Goal: Transaction & Acquisition: Purchase product/service

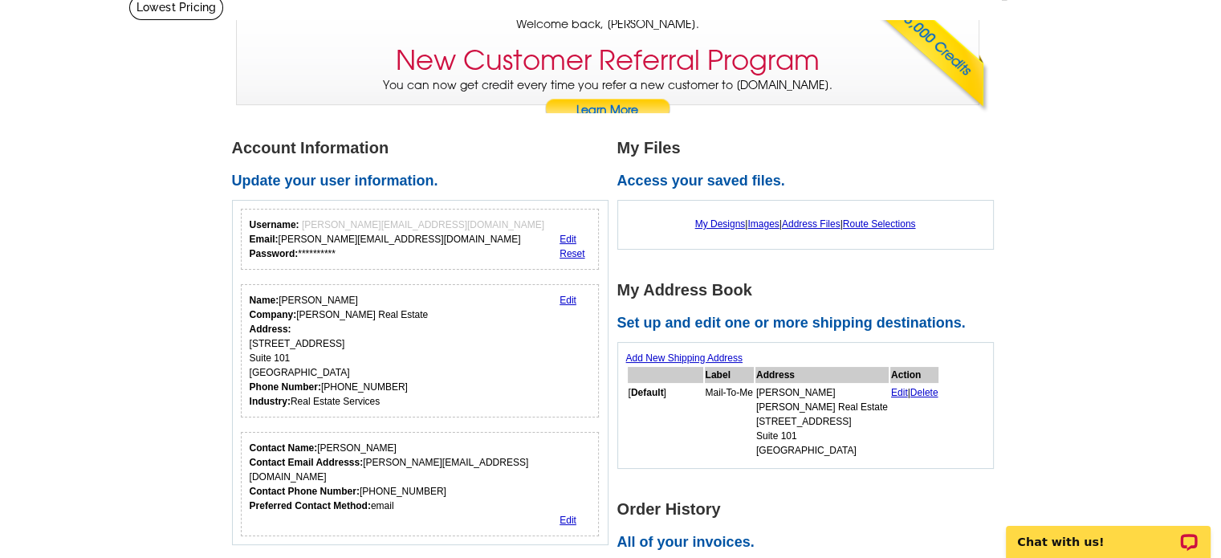
scroll to position [116, 0]
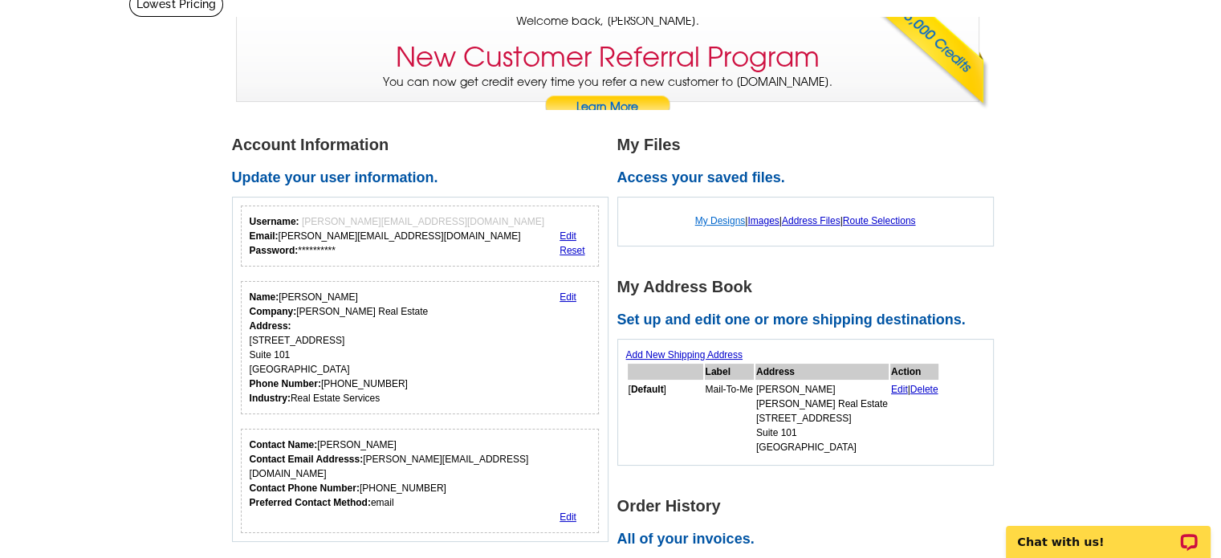
click at [718, 222] on link "My Designs" at bounding box center [720, 220] width 51 height 11
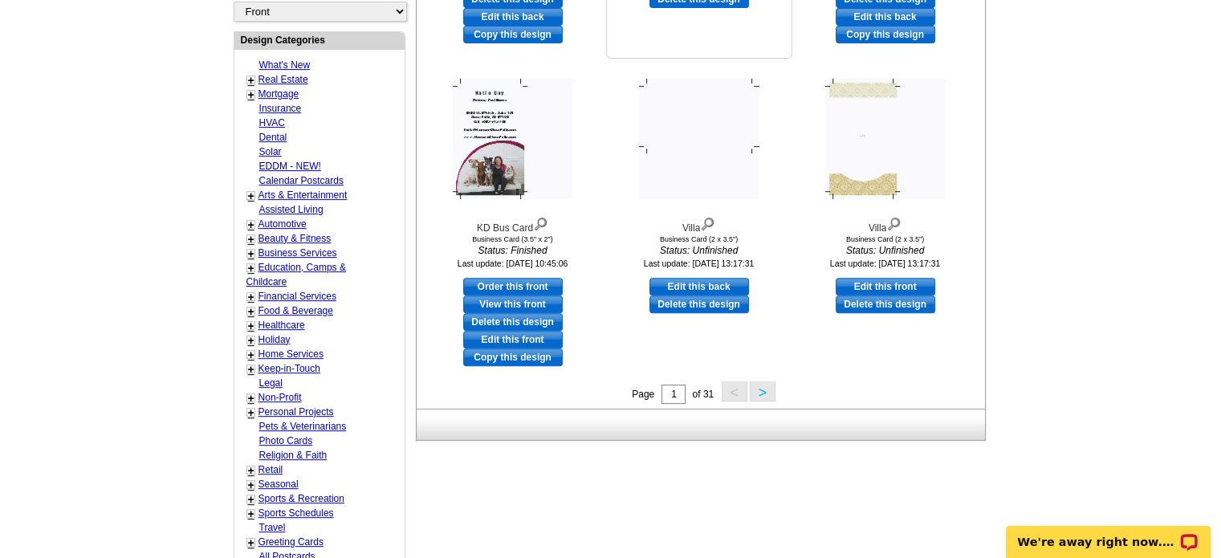
scroll to position [584, 0]
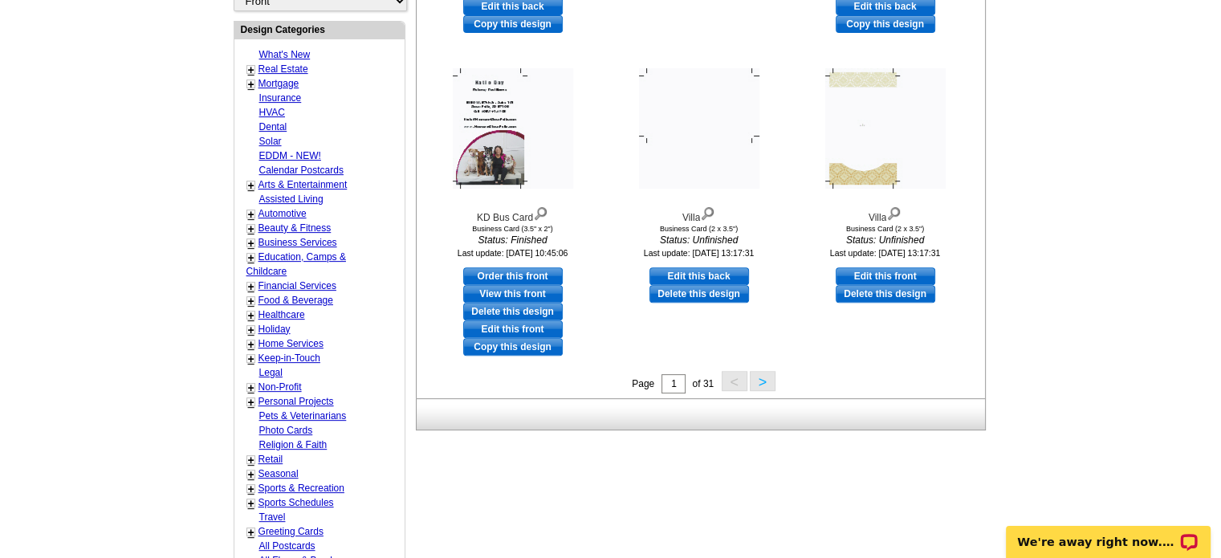
click at [763, 385] on button ">" at bounding box center [763, 381] width 26 height 20
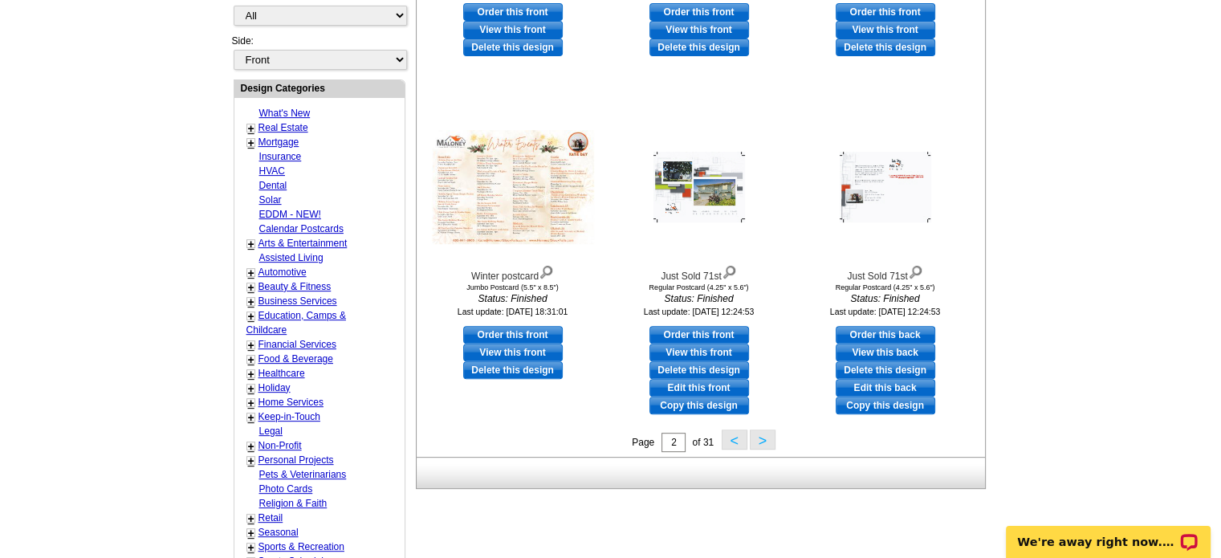
scroll to position [526, 0]
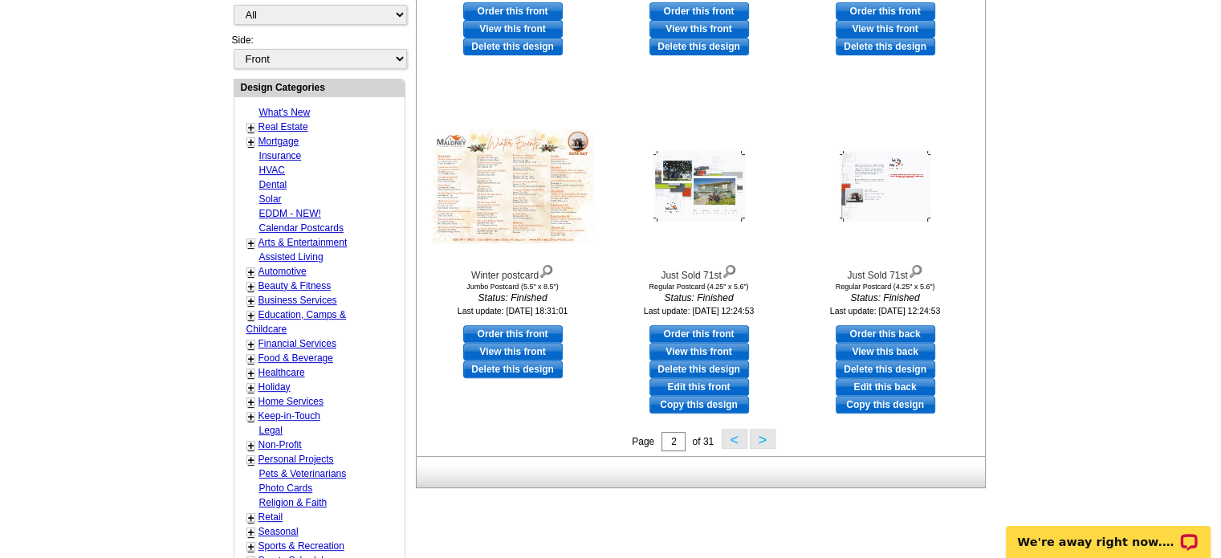
click at [761, 447] on button ">" at bounding box center [763, 439] width 26 height 20
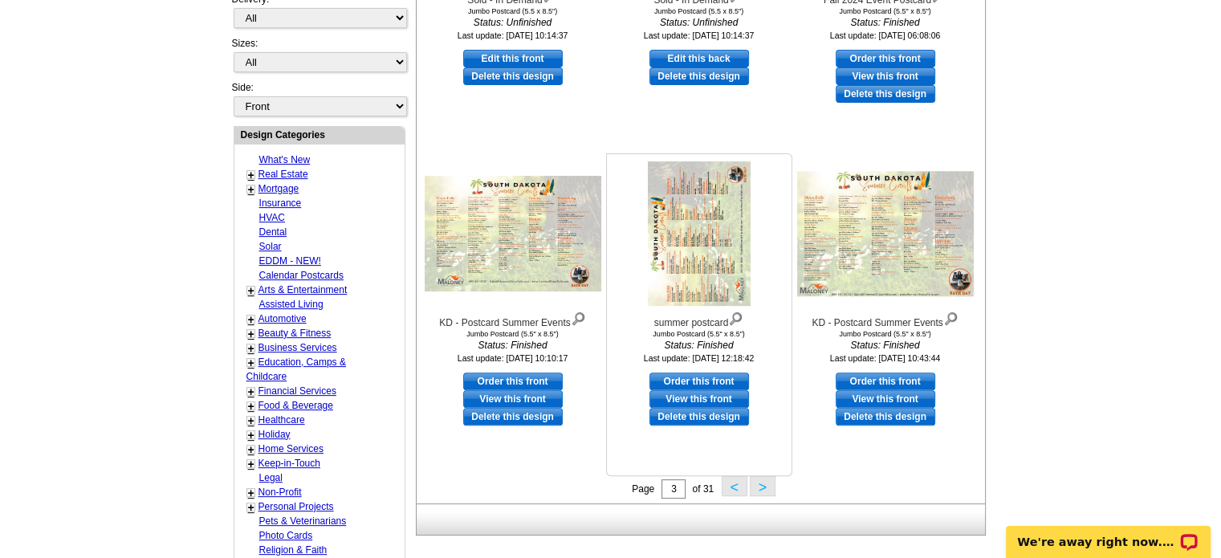
scroll to position [481, 0]
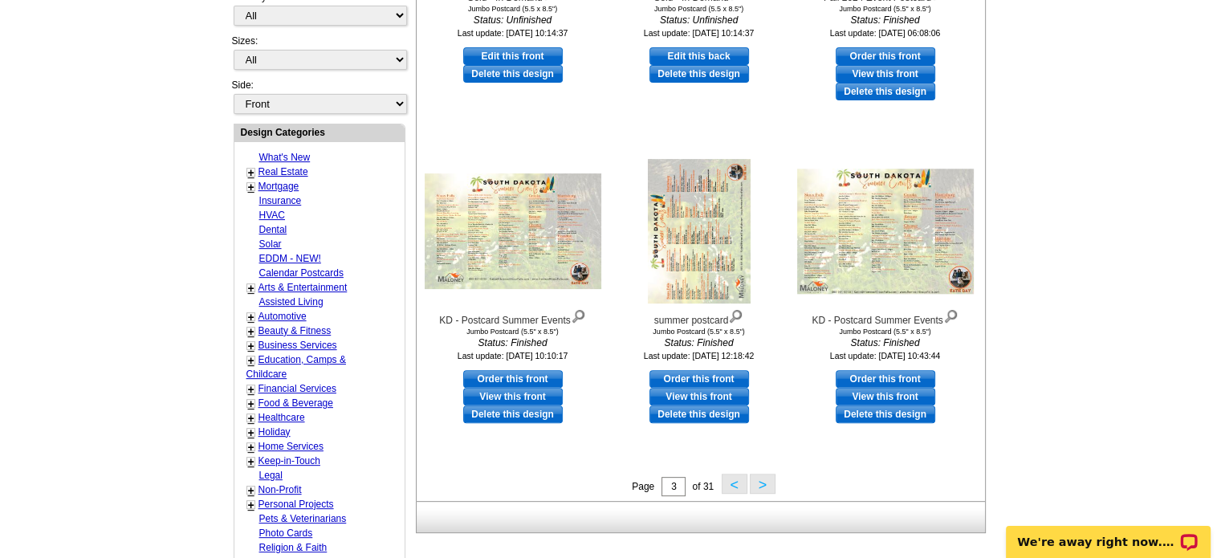
click at [764, 486] on button ">" at bounding box center [763, 484] width 26 height 20
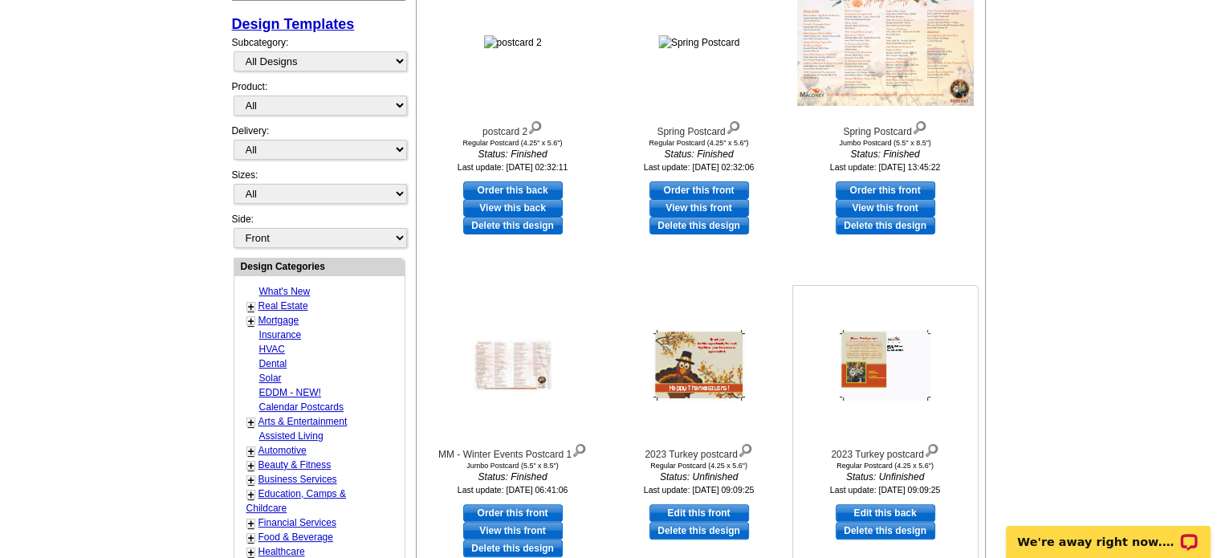
scroll to position [348, 0]
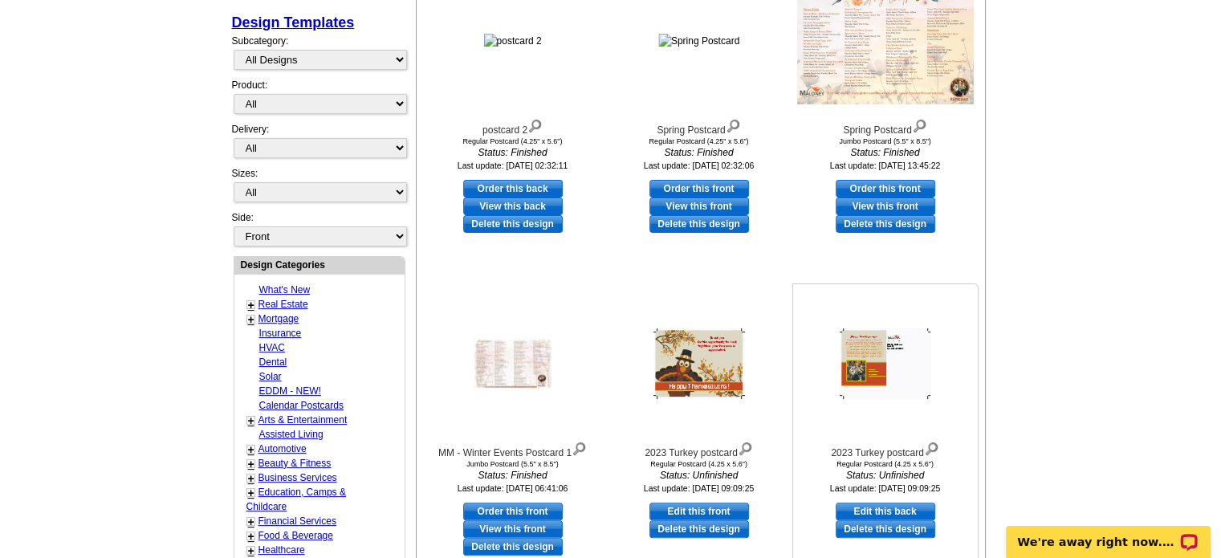
click at [884, 510] on link "Edit this back" at bounding box center [886, 511] width 100 height 18
select select "1"
select select "front"
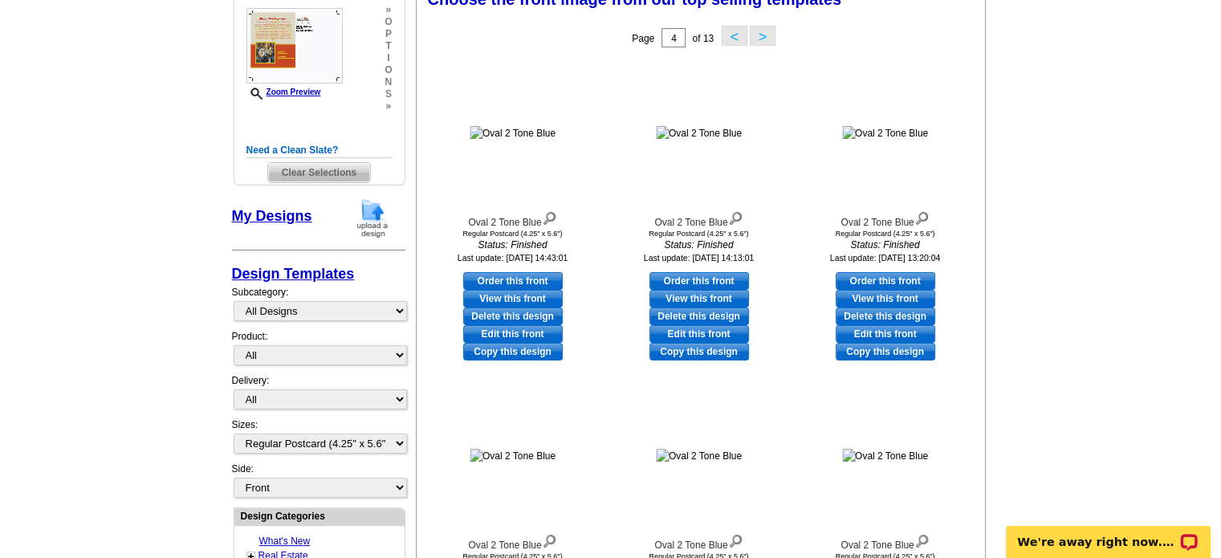
scroll to position [255, 0]
click at [385, 210] on img at bounding box center [373, 218] width 42 height 41
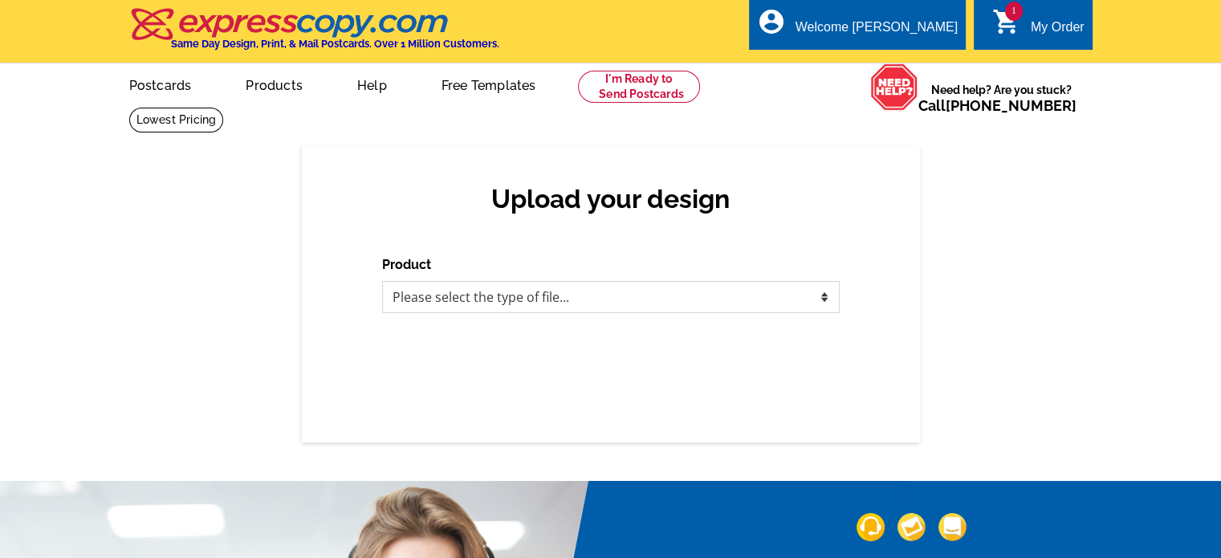
click at [523, 304] on select "Please select the type of file... Postcards Business Cards Letters and flyers G…" at bounding box center [611, 297] width 458 height 32
select select "1"
click at [382, 282] on select "Please select the type of file... Postcards Business Cards Letters and flyers G…" at bounding box center [611, 297] width 458 height 32
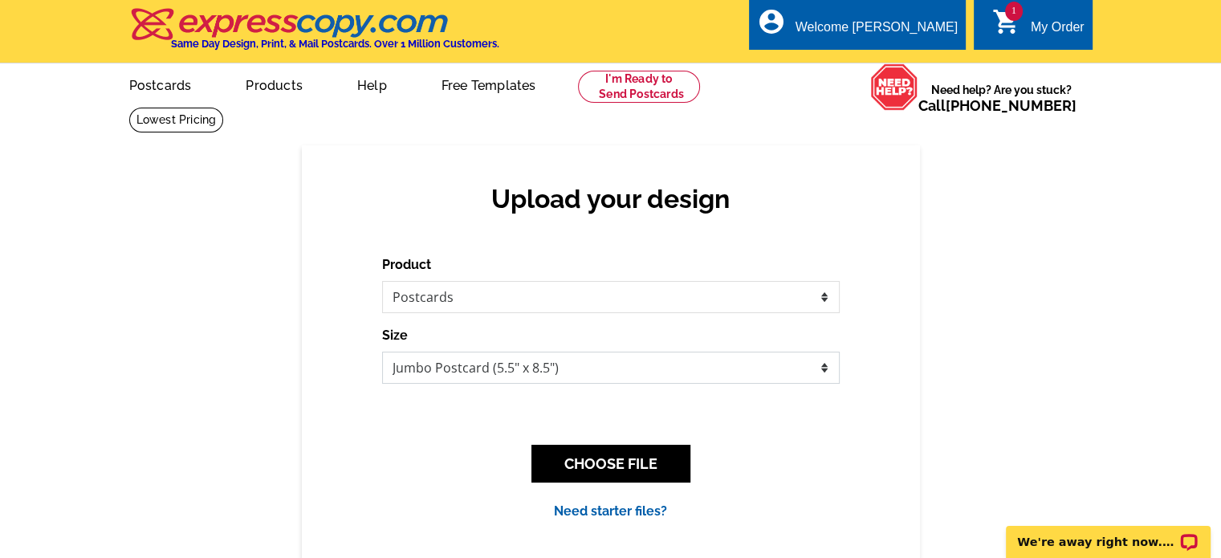
click at [511, 365] on select "Jumbo Postcard (5.5" x 8.5") Regular Postcard (4.25" x 5.6") Panoramic Postcard…" at bounding box center [611, 368] width 458 height 32
select select "1"
click at [382, 352] on select "Jumbo Postcard (5.5" x 8.5") Regular Postcard (4.25" x 5.6") Panoramic Postcard…" at bounding box center [611, 368] width 458 height 32
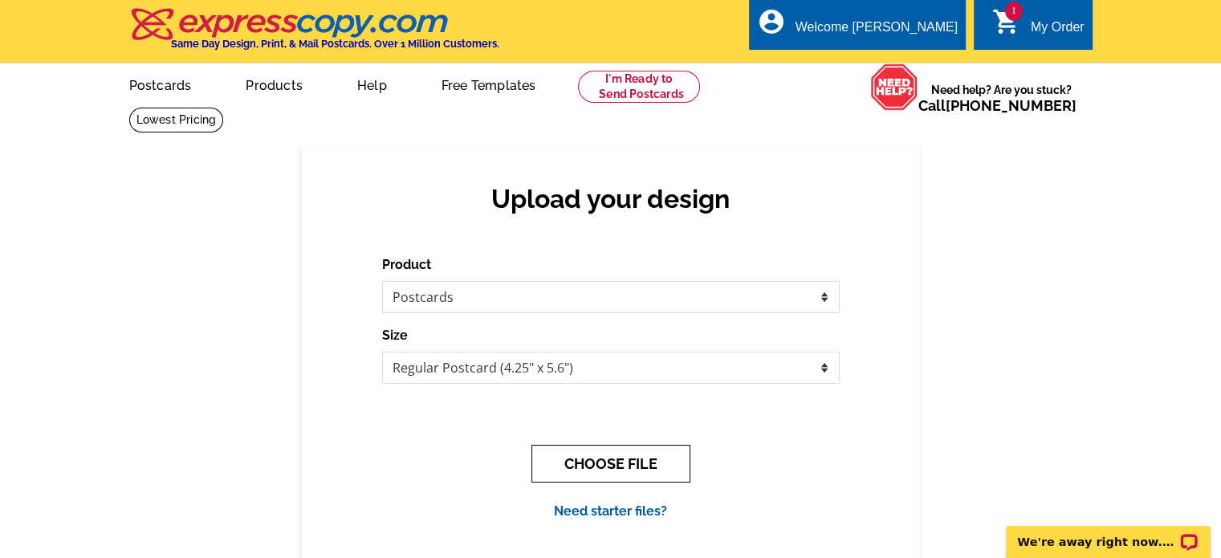
click at [593, 471] on button "CHOOSE FILE" at bounding box center [610, 464] width 159 height 38
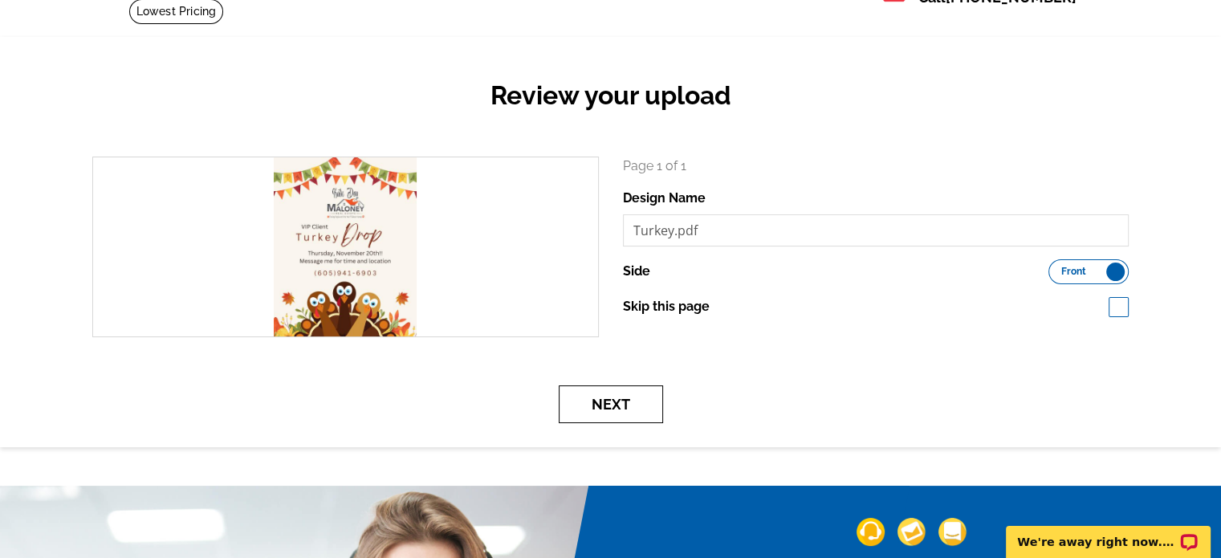
click at [616, 404] on button "Next" at bounding box center [611, 404] width 104 height 38
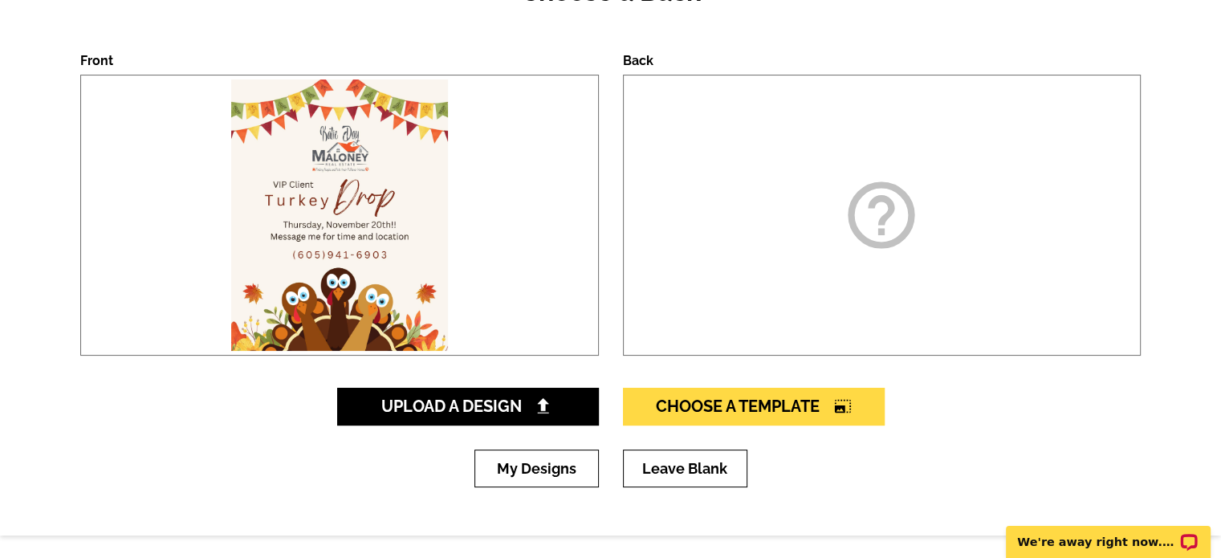
scroll to position [212, 0]
click at [735, 393] on link "Choose A Template photo_size_select_large" at bounding box center [754, 407] width 262 height 38
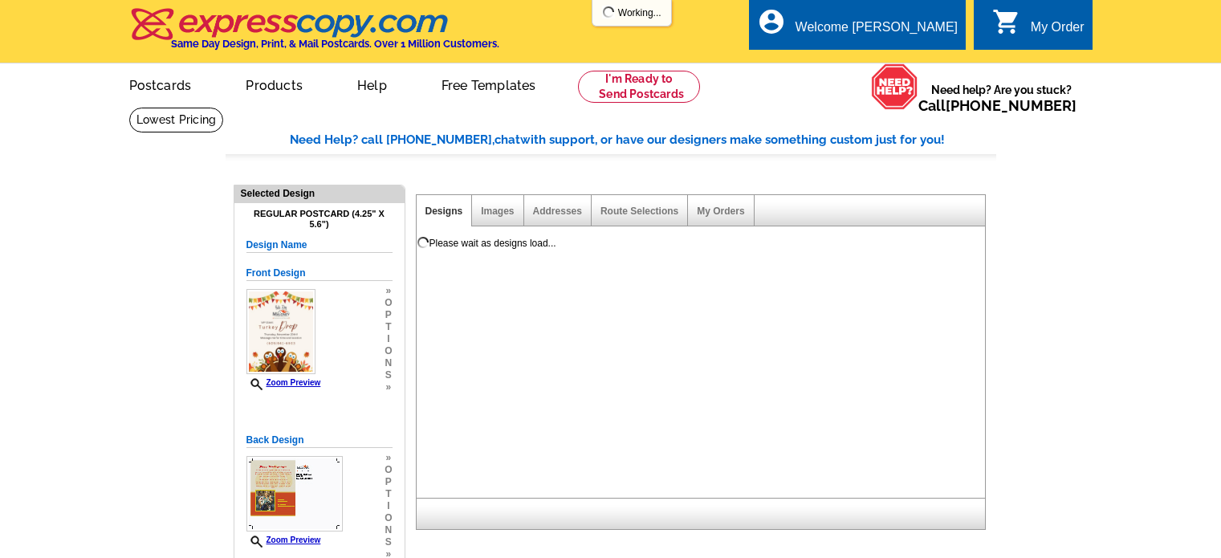
select select "1"
select select "back"
select select "785"
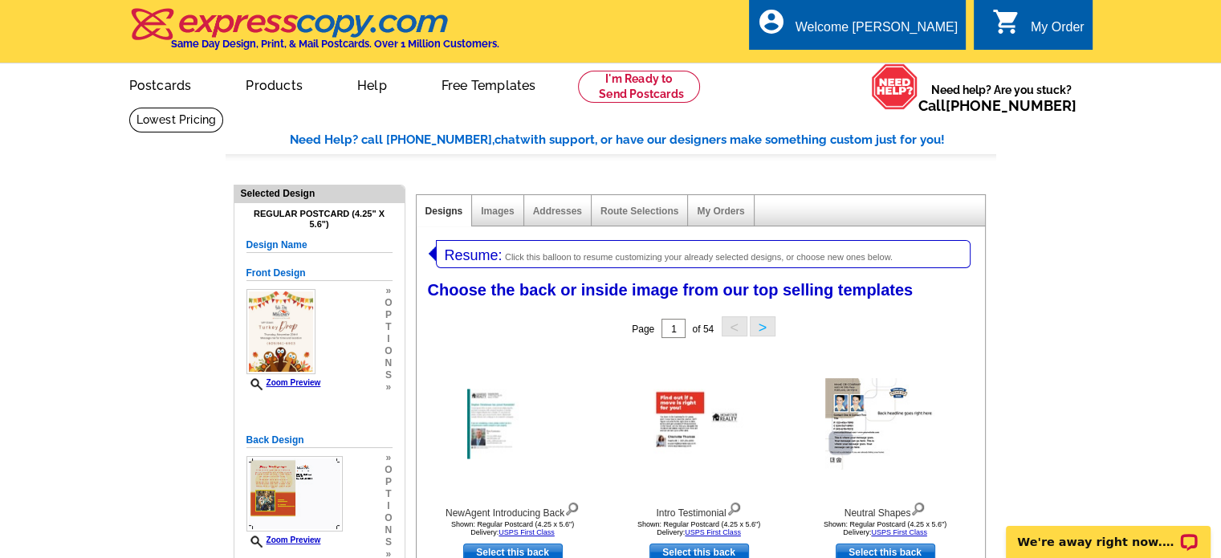
scroll to position [74, 0]
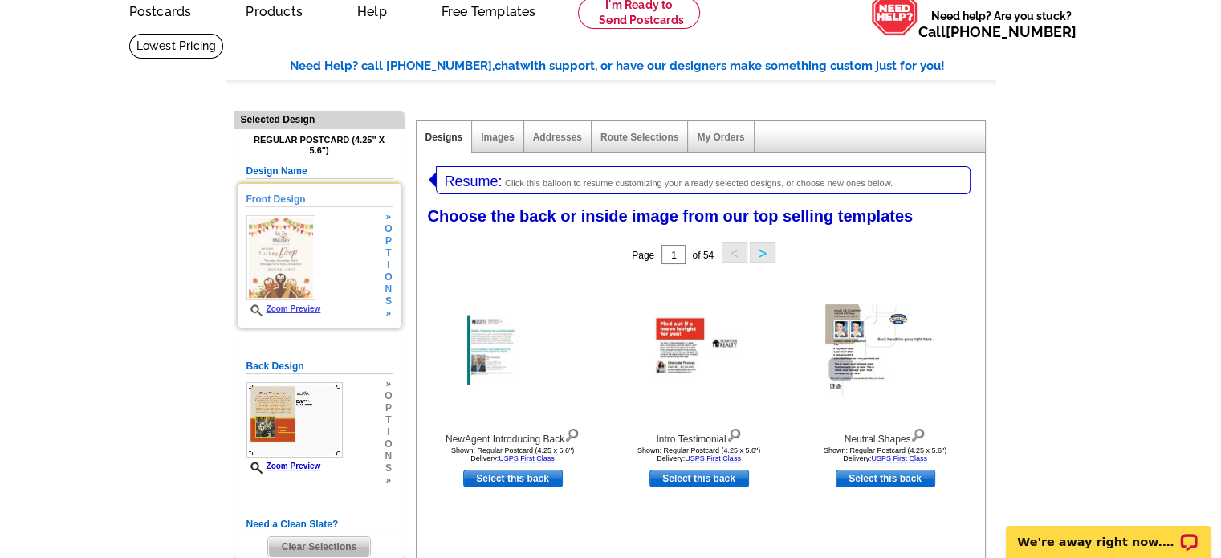
click at [286, 256] on img at bounding box center [280, 257] width 69 height 85
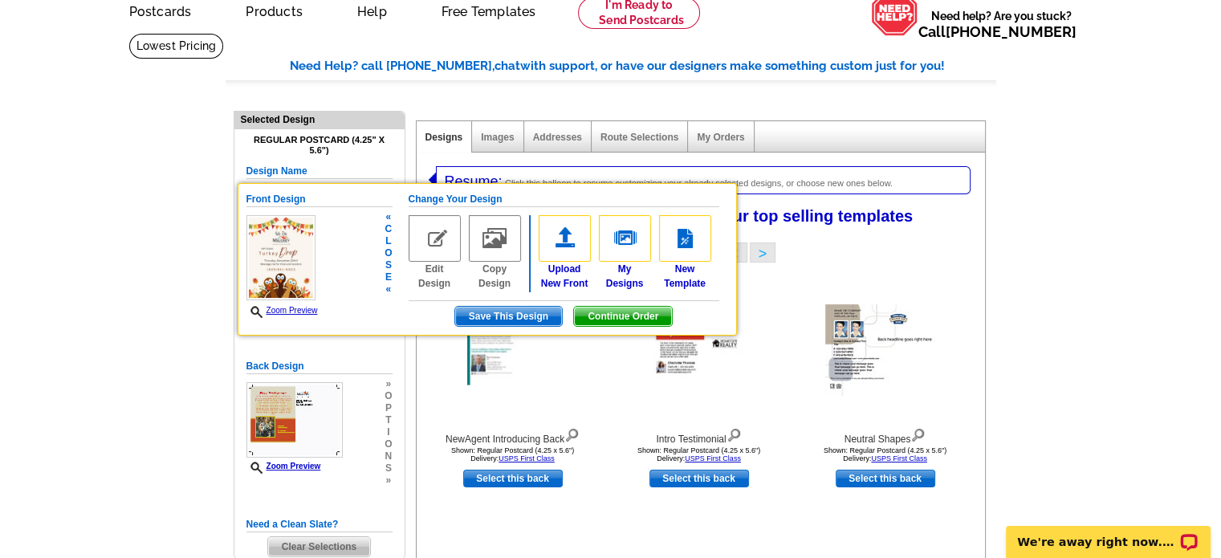
click at [613, 313] on span "Continue Order" at bounding box center [623, 316] width 98 height 19
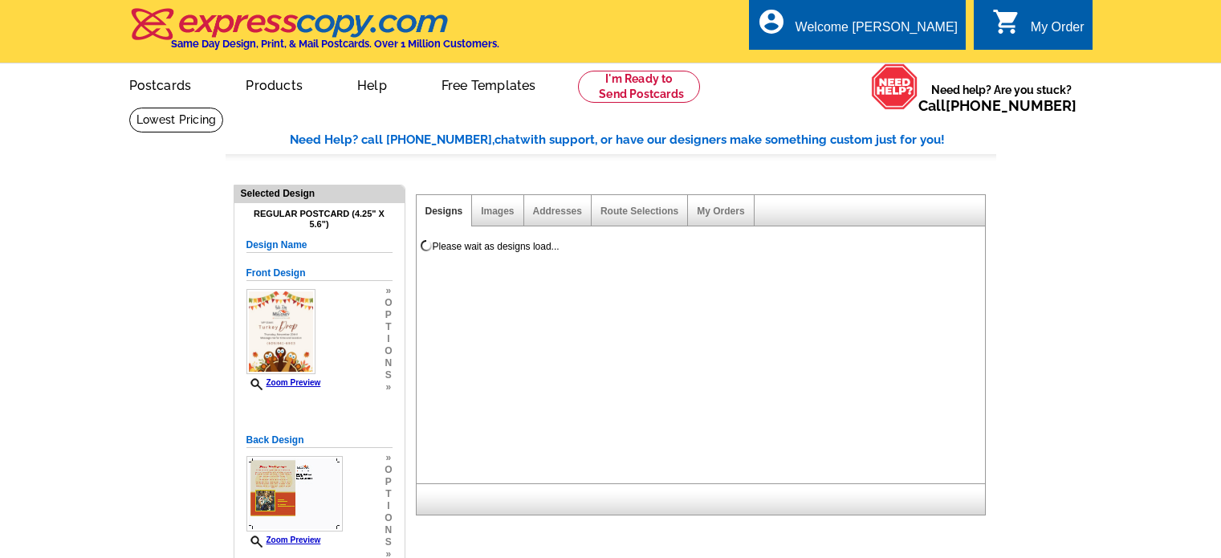
select select "1"
select select "785"
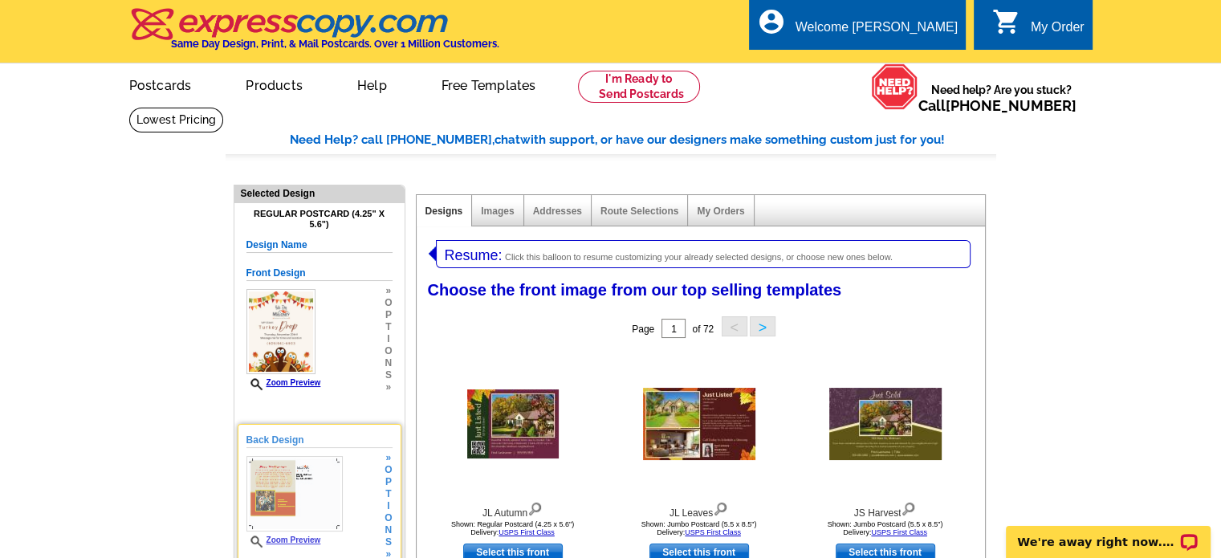
click at [311, 494] on img at bounding box center [294, 493] width 96 height 75
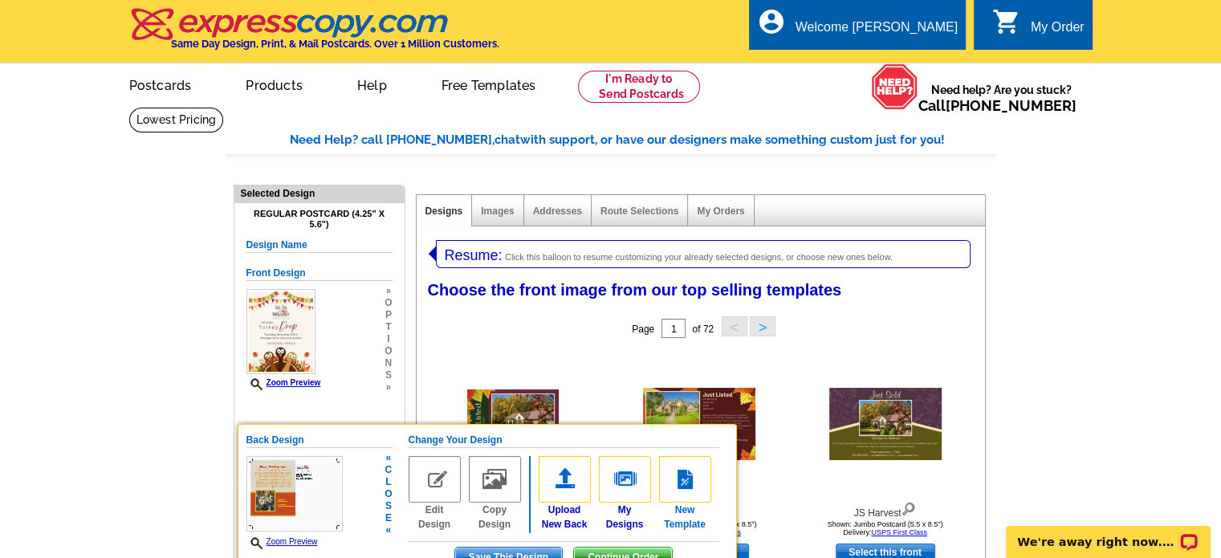
scroll to position [67, 0]
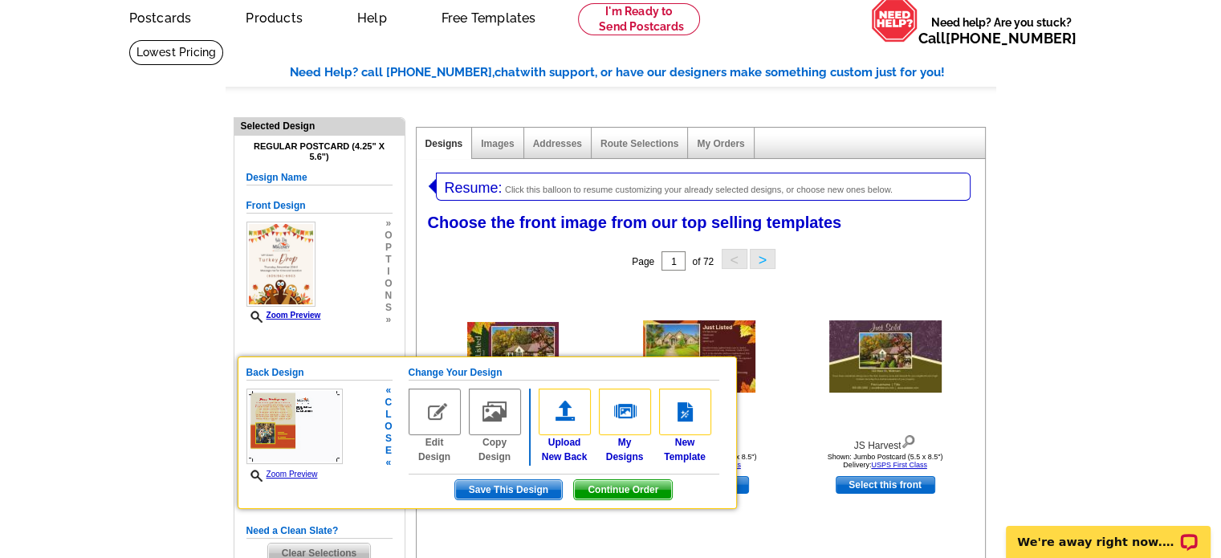
click at [649, 480] on span "Continue Order" at bounding box center [623, 489] width 98 height 19
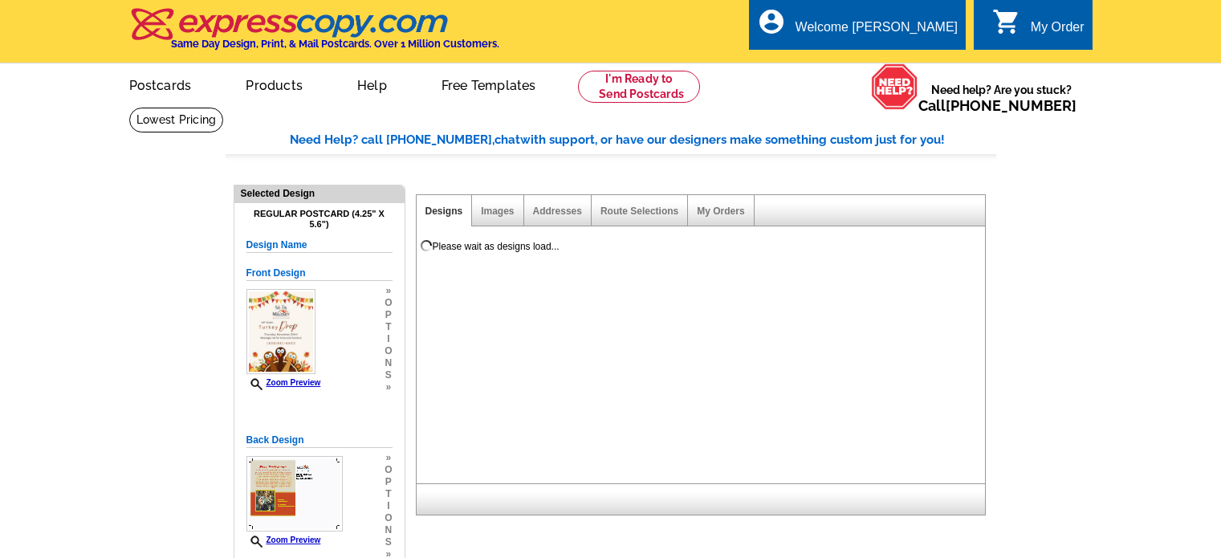
select select "1"
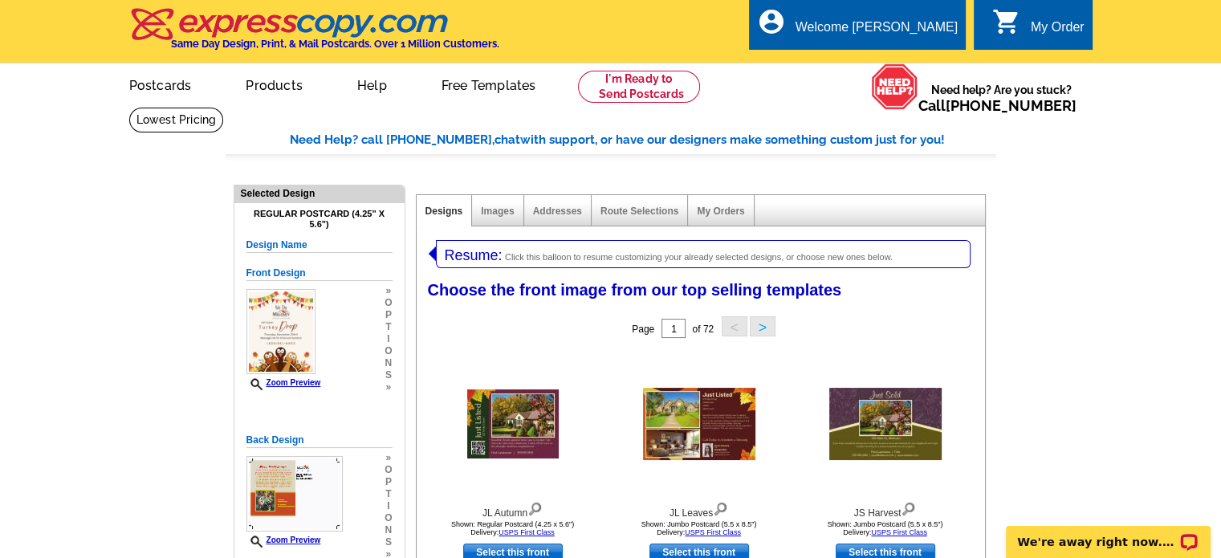
select select "785"
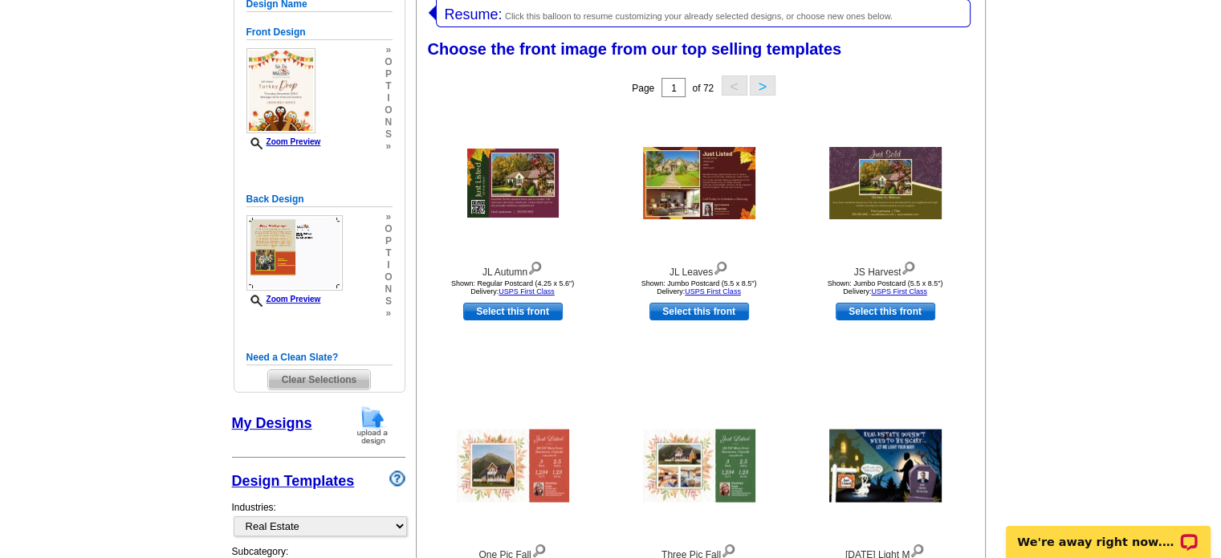
scroll to position [238, 0]
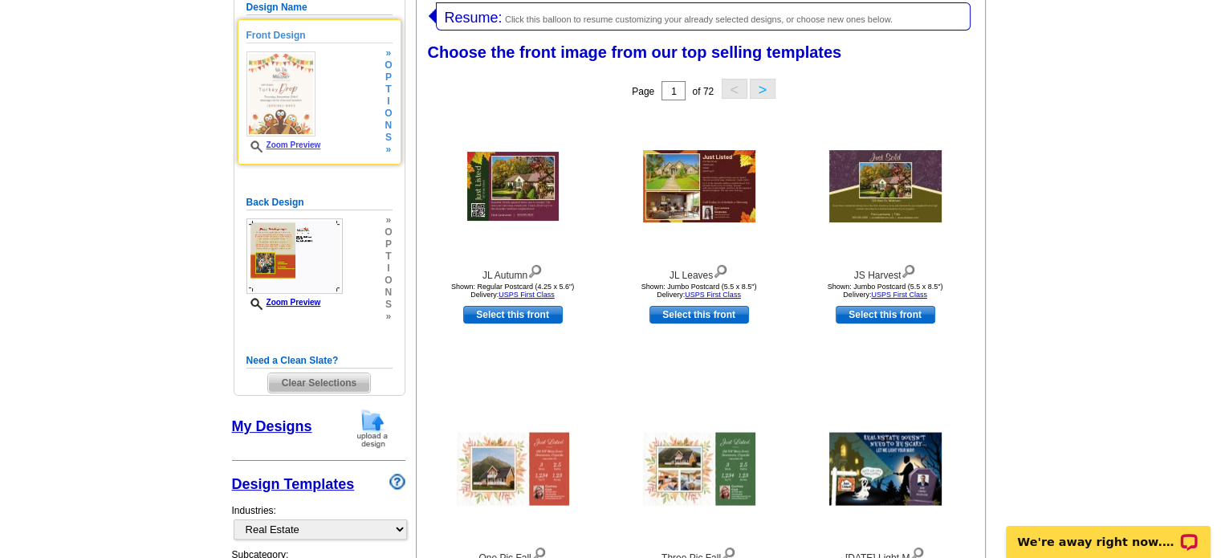
click at [311, 140] on link "Zoom Preview" at bounding box center [283, 144] width 75 height 9
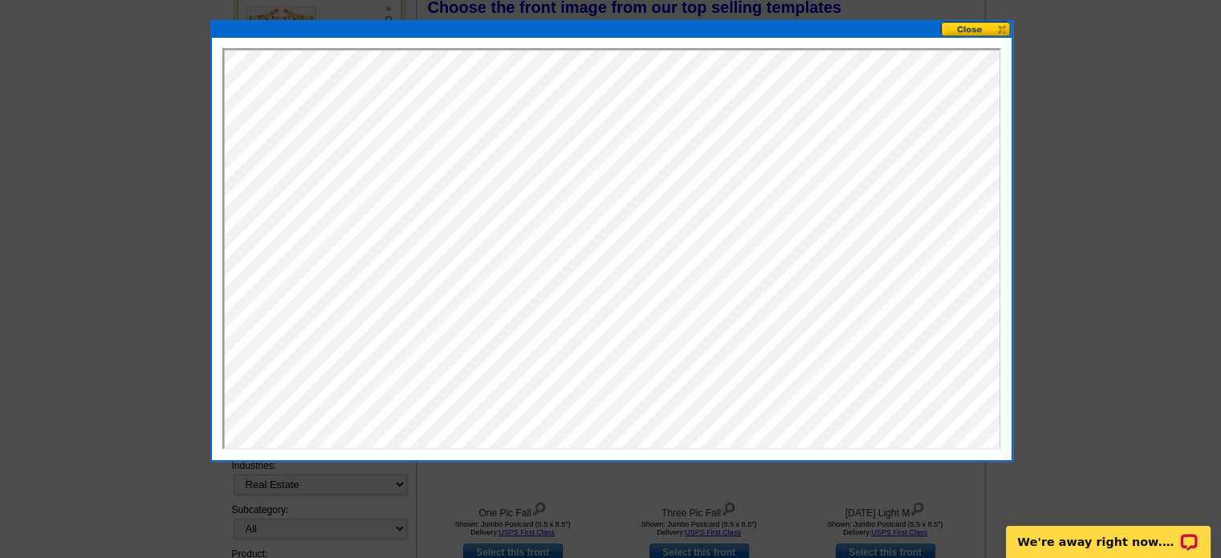
scroll to position [278, 0]
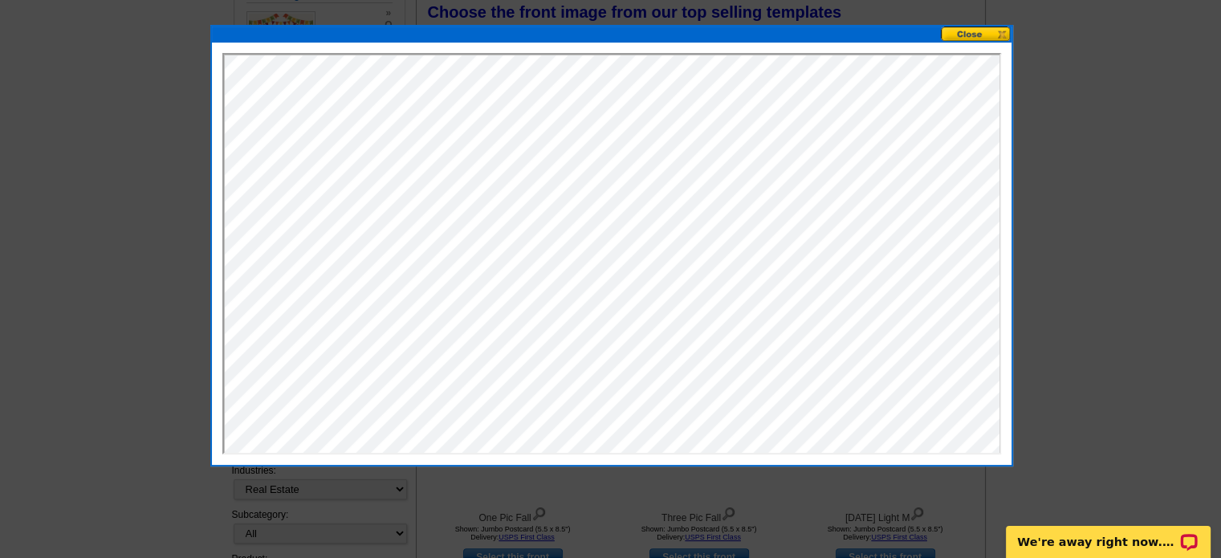
click at [962, 35] on button at bounding box center [976, 33] width 71 height 15
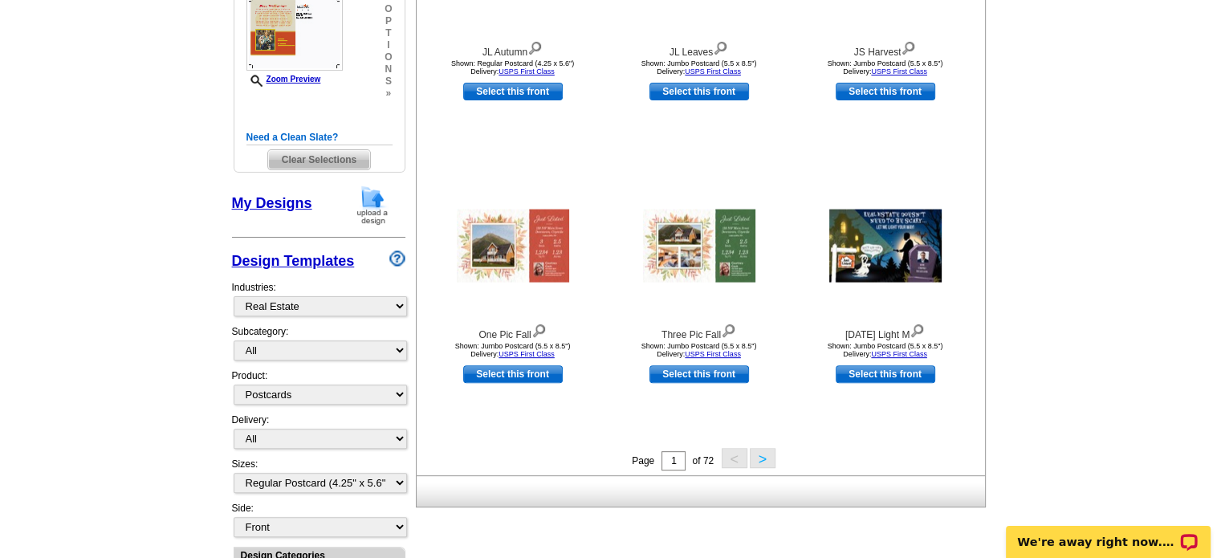
scroll to position [0, 0]
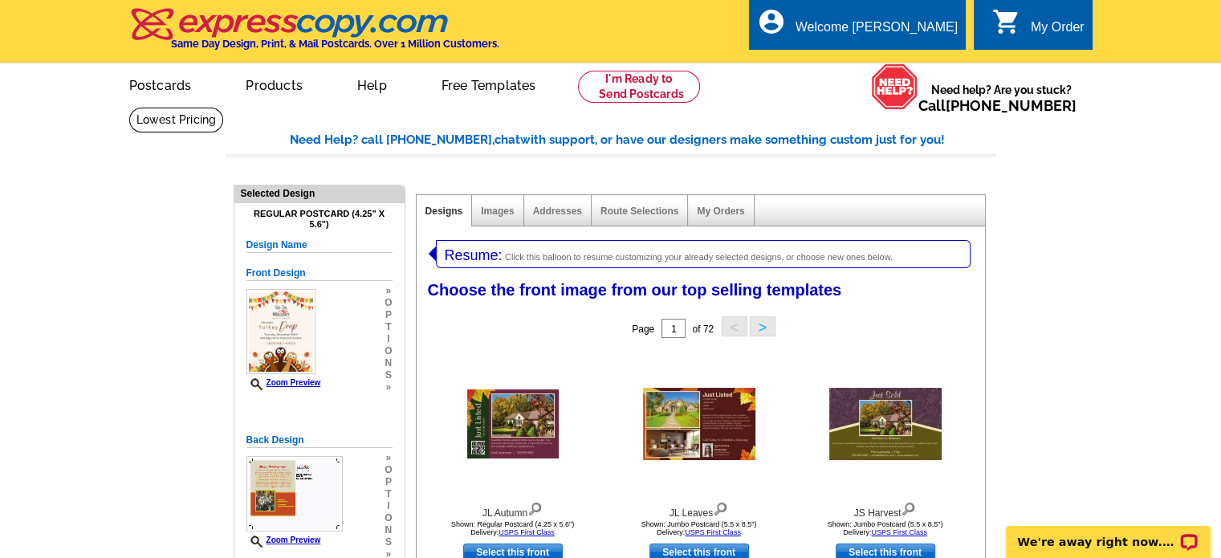
click at [601, 256] on span "Click this balloon to resume customizing your already selected designs, or choo…" at bounding box center [699, 257] width 388 height 10
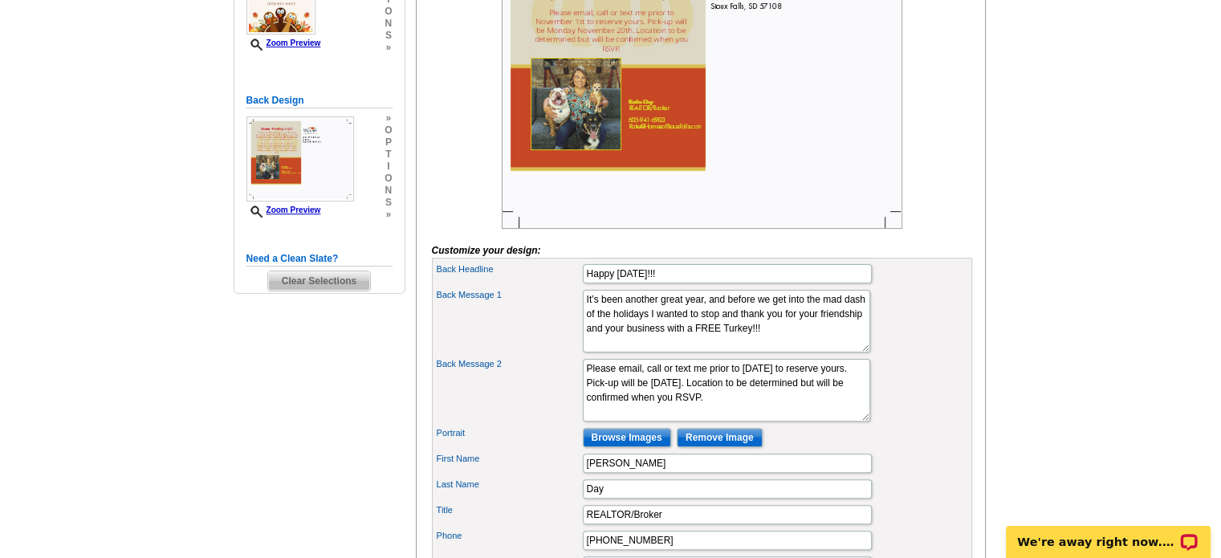
scroll to position [361, 0]
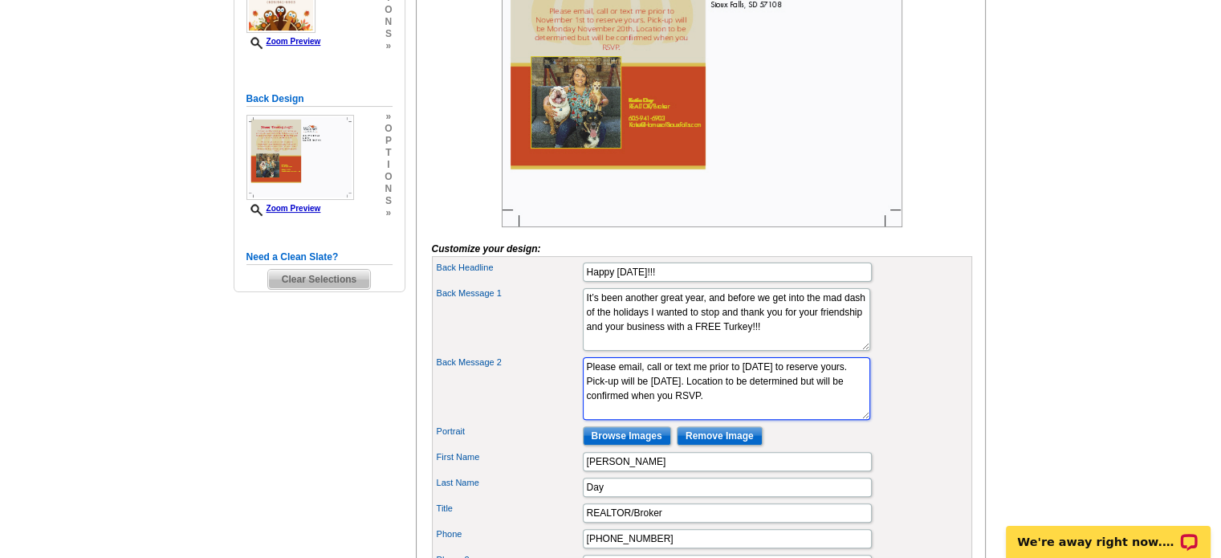
click at [751, 407] on textarea "Please email, call or text me prior to [DATE] to reserve yours. Pick-up will be…" at bounding box center [726, 388] width 287 height 63
click at [618, 420] on textarea "Please email, call or text me prior to [DATE] to reserve yours. Pick-up will be…" at bounding box center [726, 388] width 287 height 63
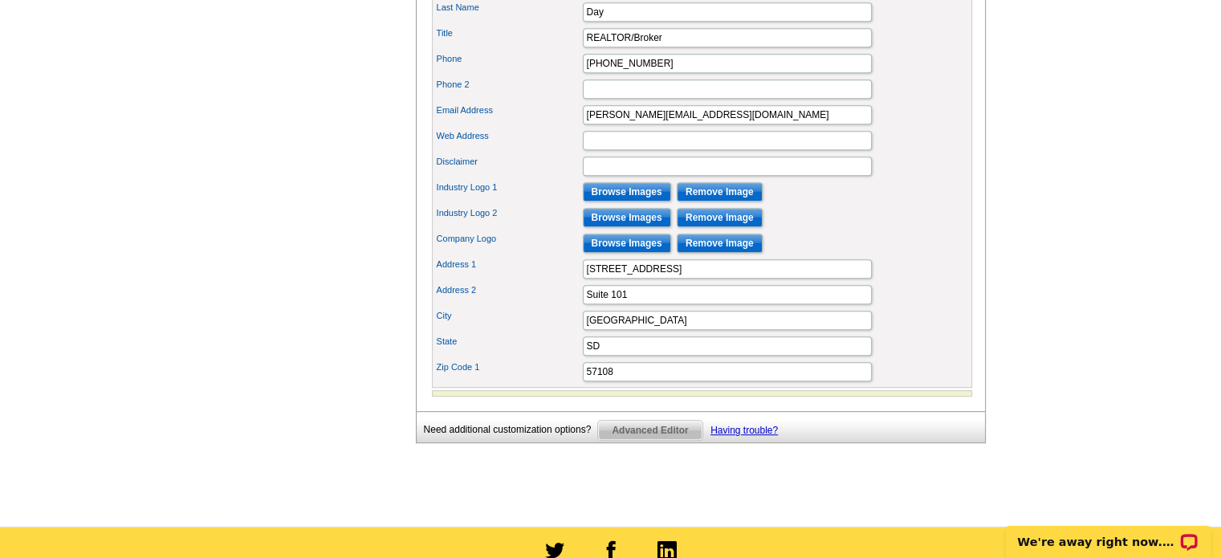
scroll to position [727, 0]
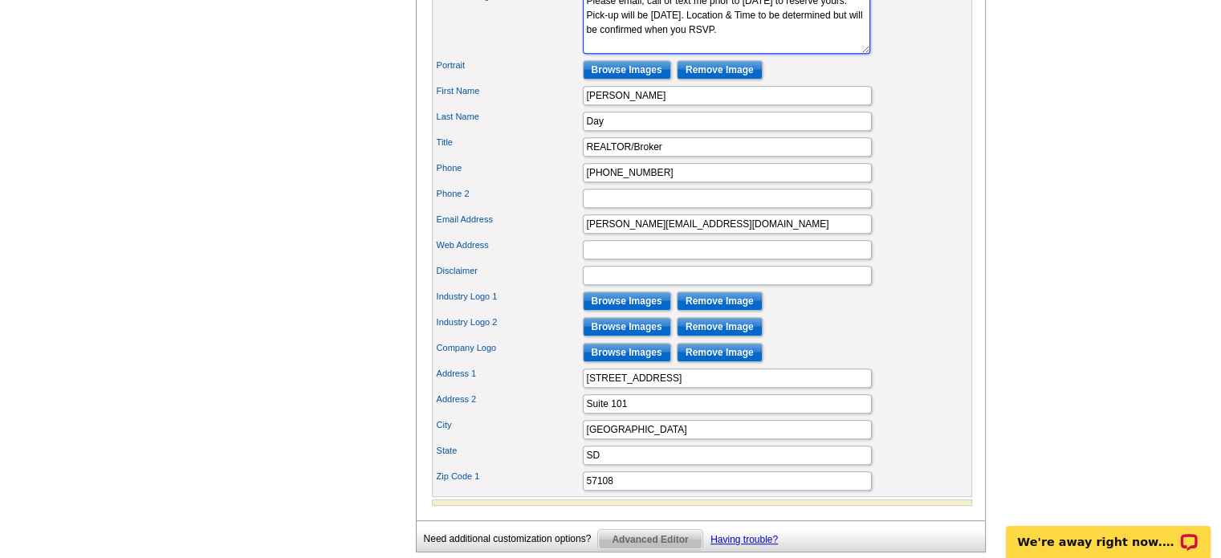
type textarea "Please email, call or text me prior to [DATE] to reserve yours. Pick-up will be…"
click at [635, 311] on input "Browse Images" at bounding box center [627, 300] width 88 height 19
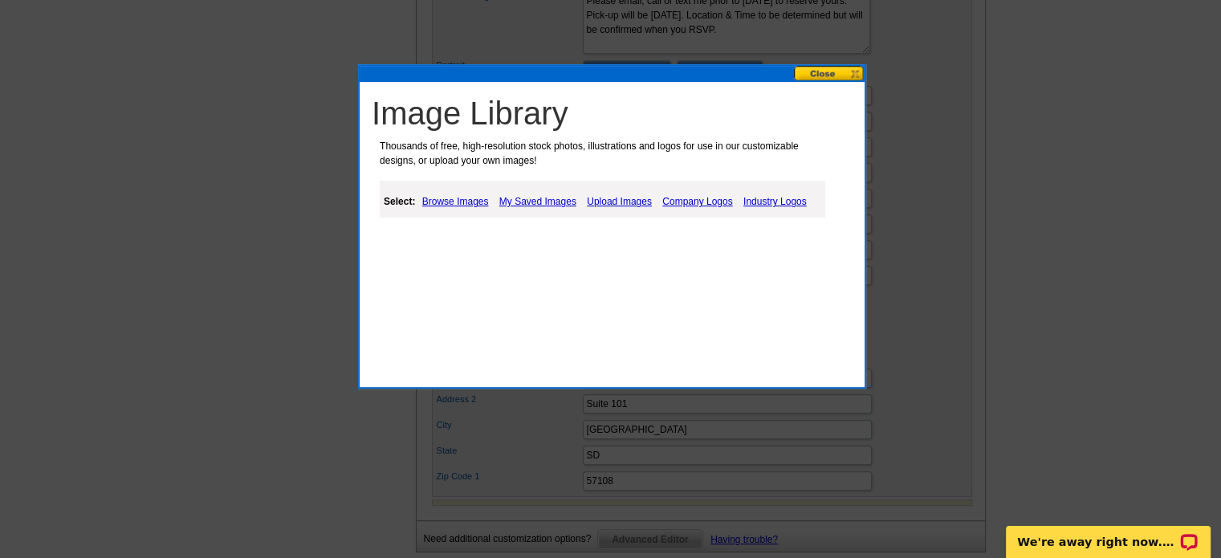
click at [834, 74] on button at bounding box center [829, 73] width 71 height 15
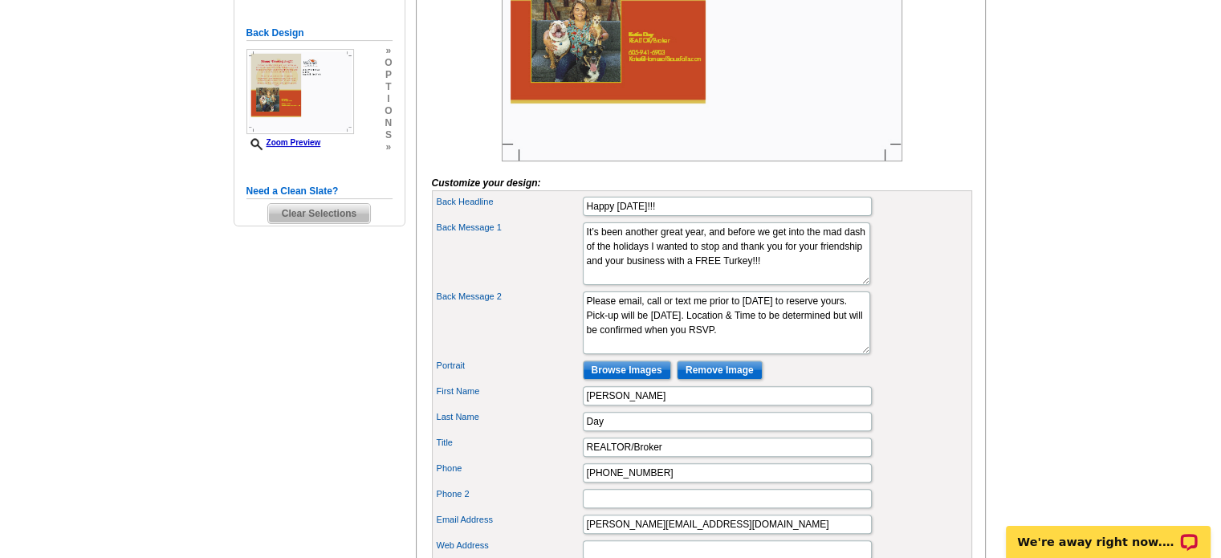
scroll to position [575, 0]
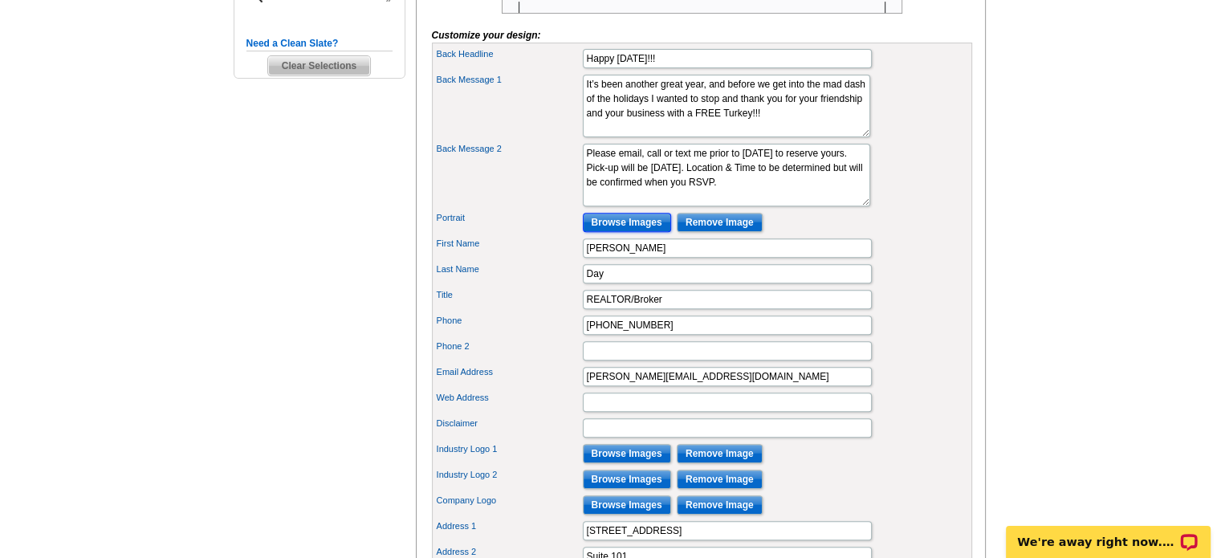
click at [656, 232] on input "Browse Images" at bounding box center [627, 222] width 88 height 19
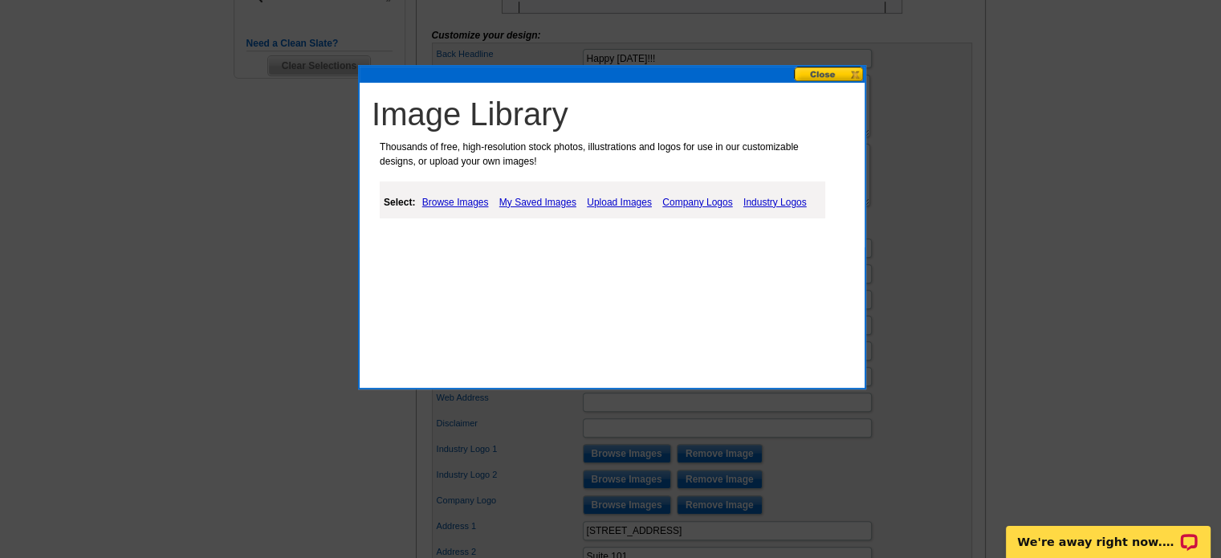
click at [820, 75] on button at bounding box center [829, 74] width 71 height 15
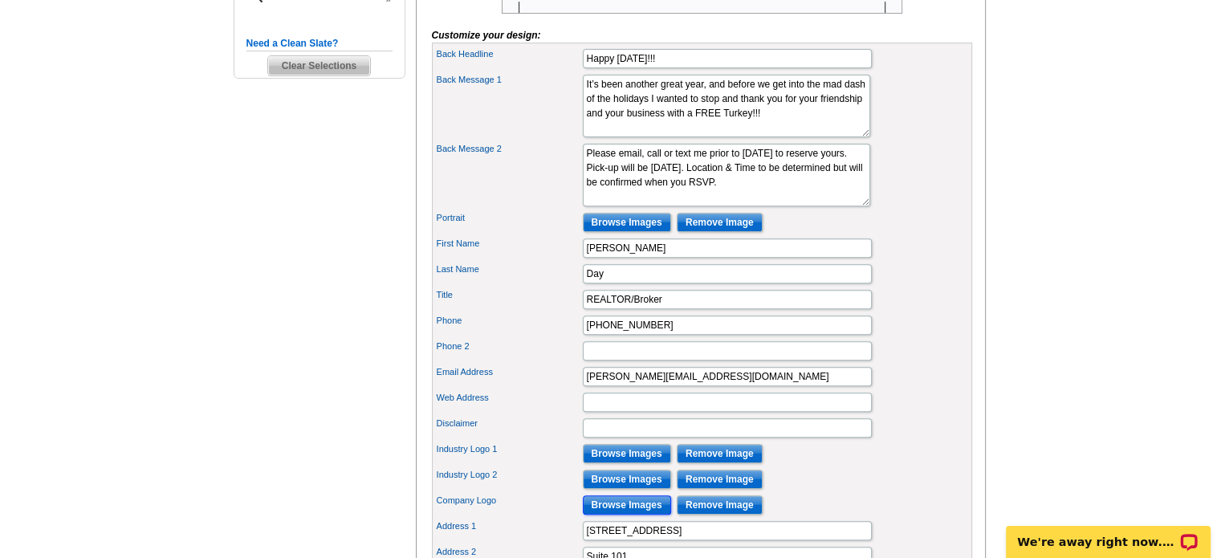
click at [629, 515] on input "Browse Images" at bounding box center [627, 504] width 88 height 19
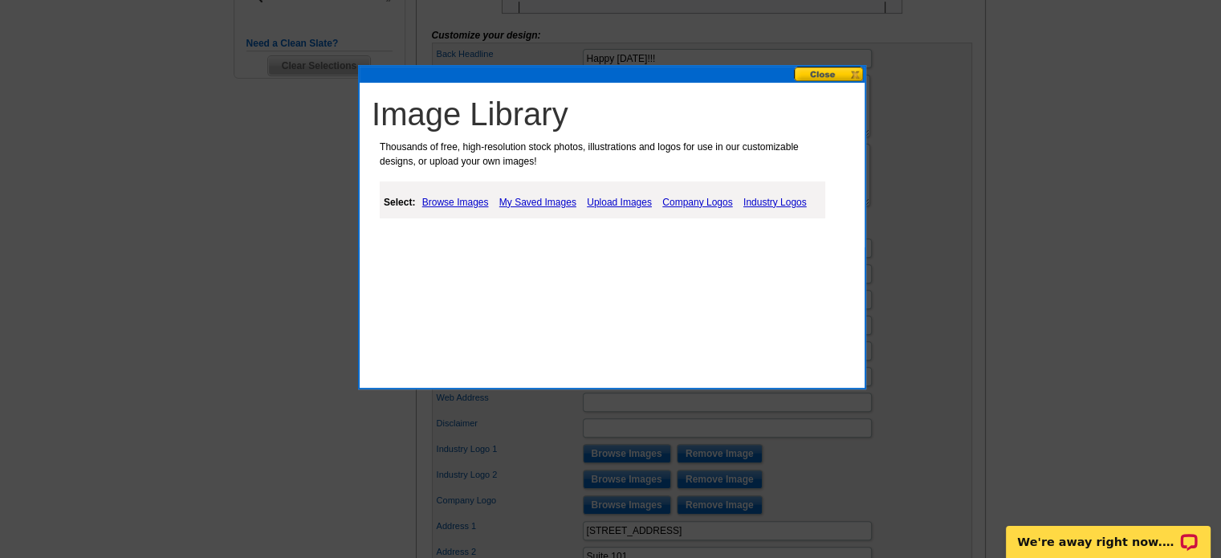
click at [639, 200] on link "Upload Images" at bounding box center [619, 202] width 73 height 19
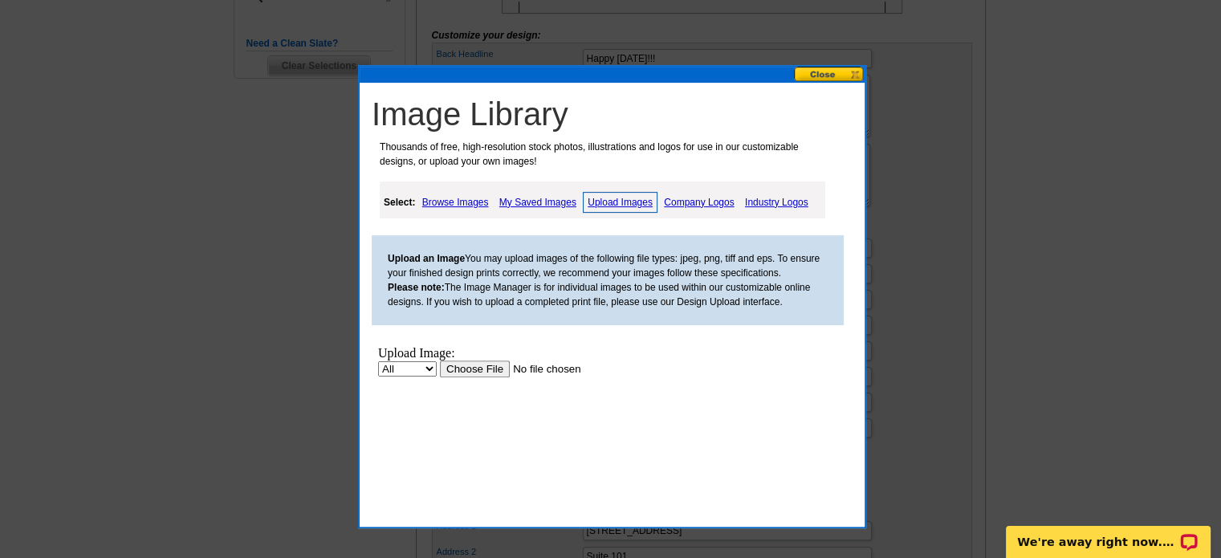
scroll to position [0, 0]
click at [469, 363] on input "file" at bounding box center [541, 368] width 203 height 17
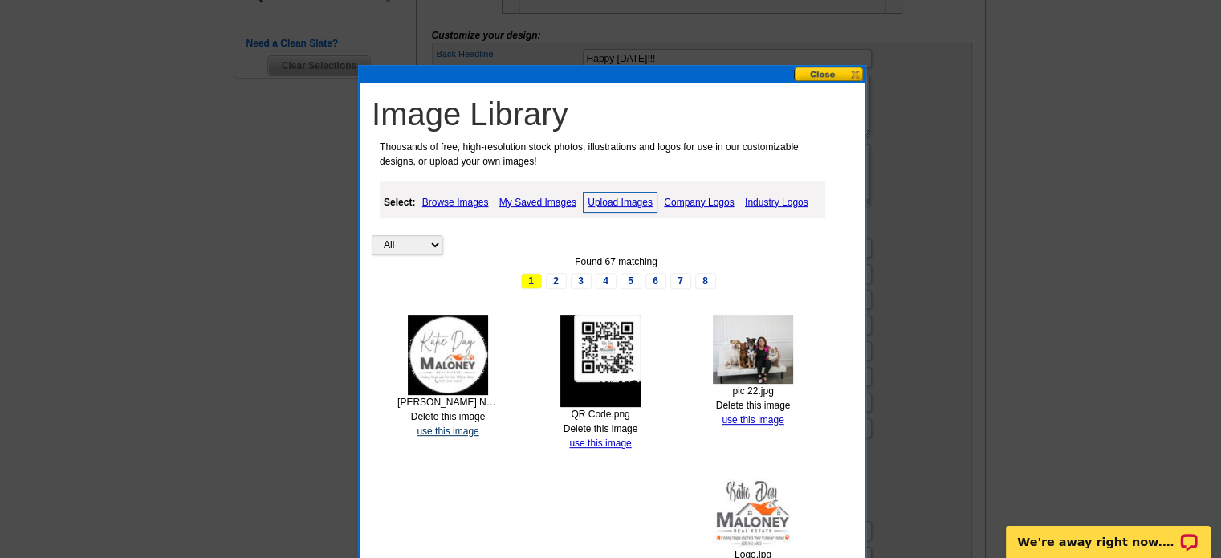
click at [463, 425] on link "use this image" at bounding box center [448, 430] width 62 height 11
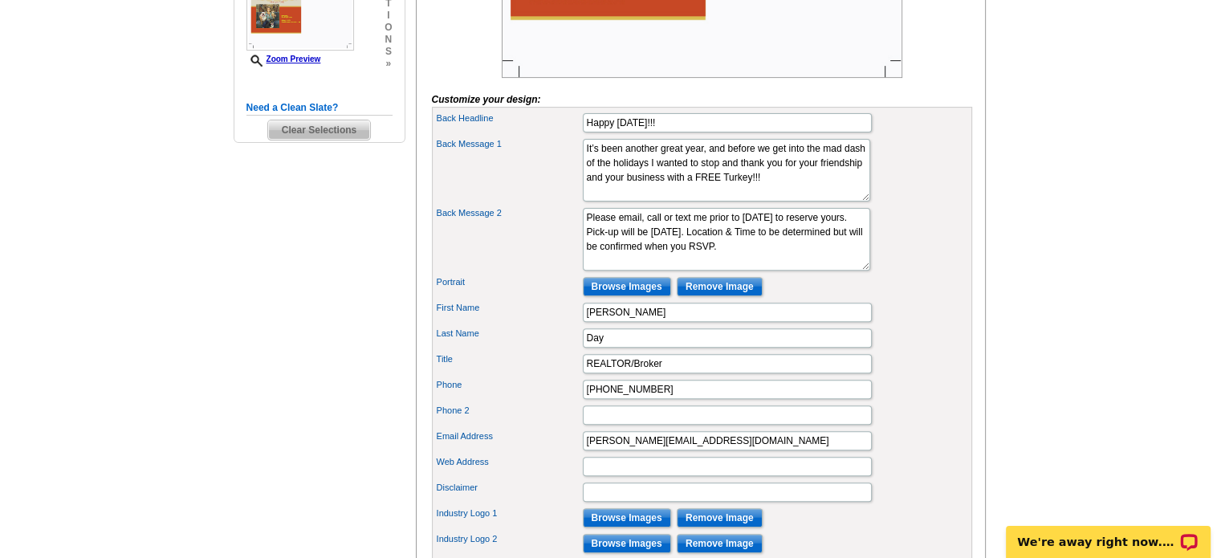
scroll to position [516, 0]
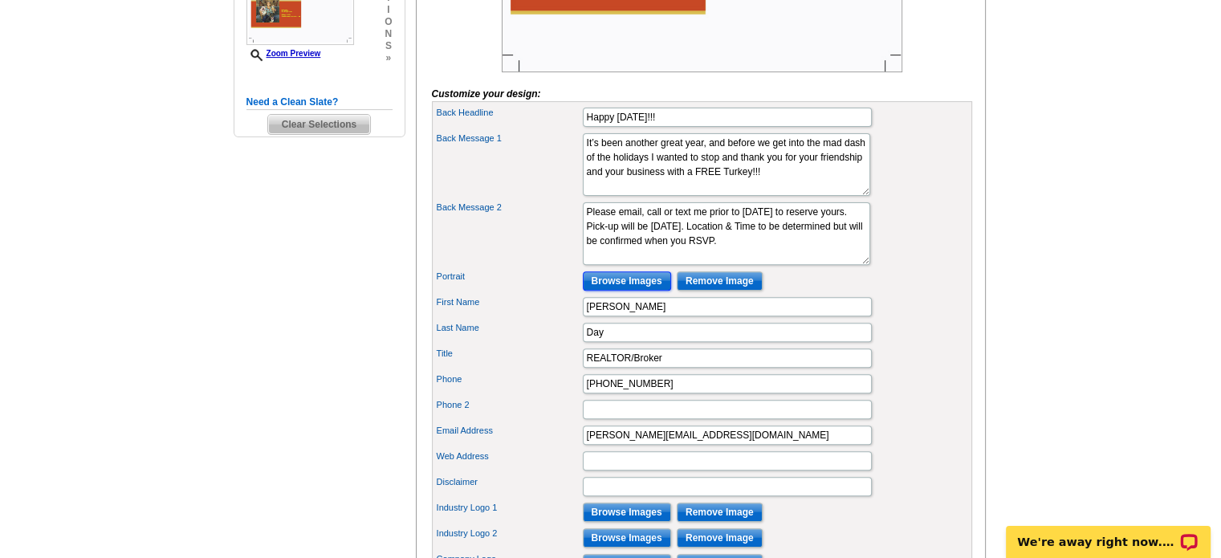
click at [624, 291] on input "Browse Images" at bounding box center [627, 280] width 88 height 19
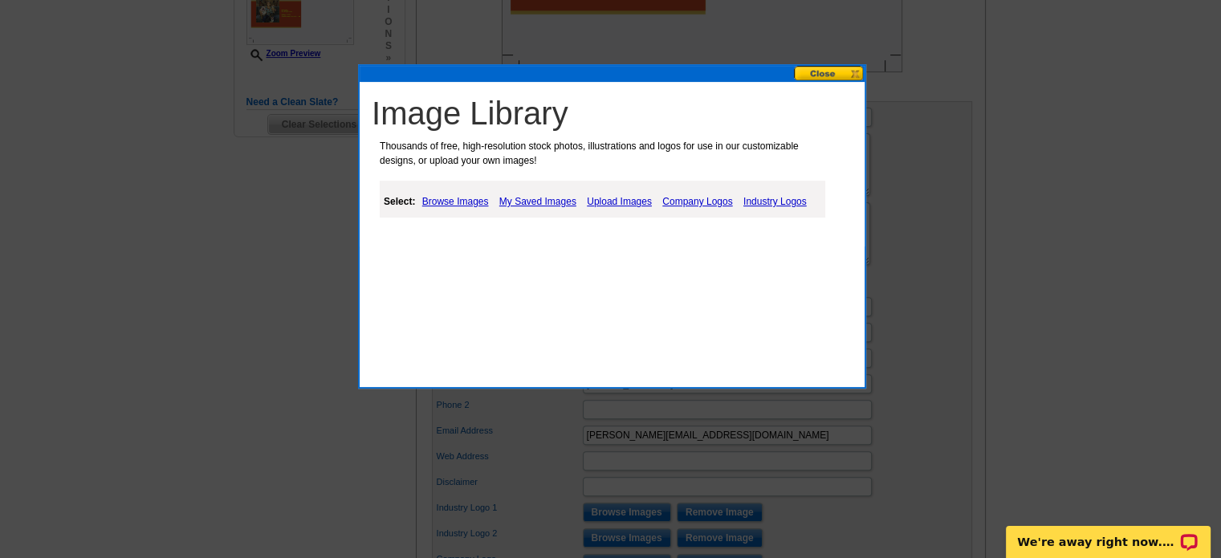
click at [614, 198] on link "Upload Images" at bounding box center [619, 201] width 73 height 19
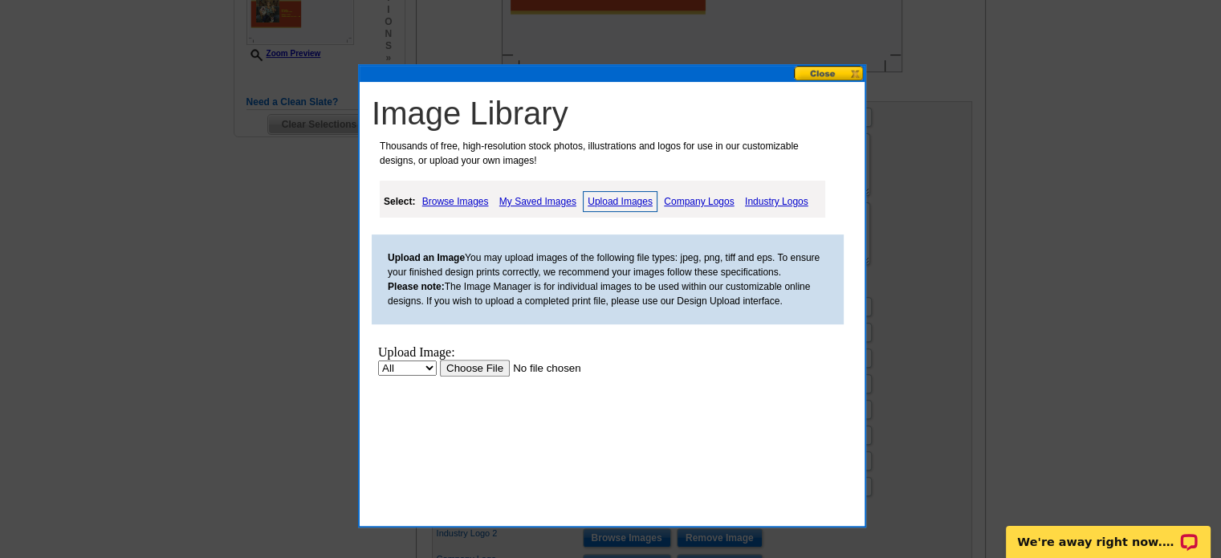
scroll to position [0, 0]
click at [472, 368] on input "file" at bounding box center [541, 368] width 203 height 17
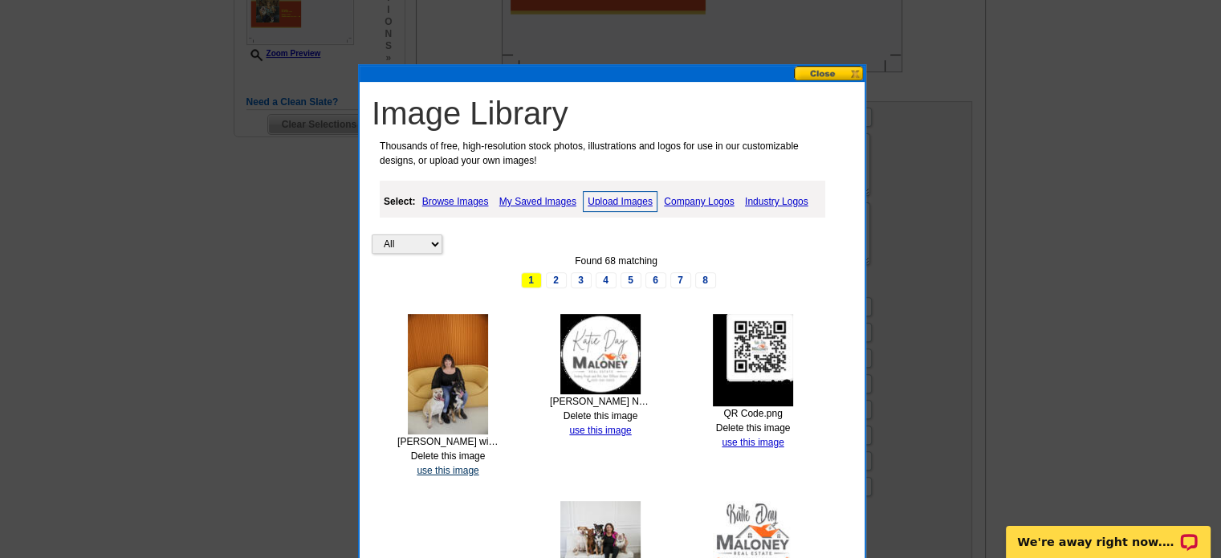
click at [456, 471] on link "use this image" at bounding box center [448, 470] width 62 height 11
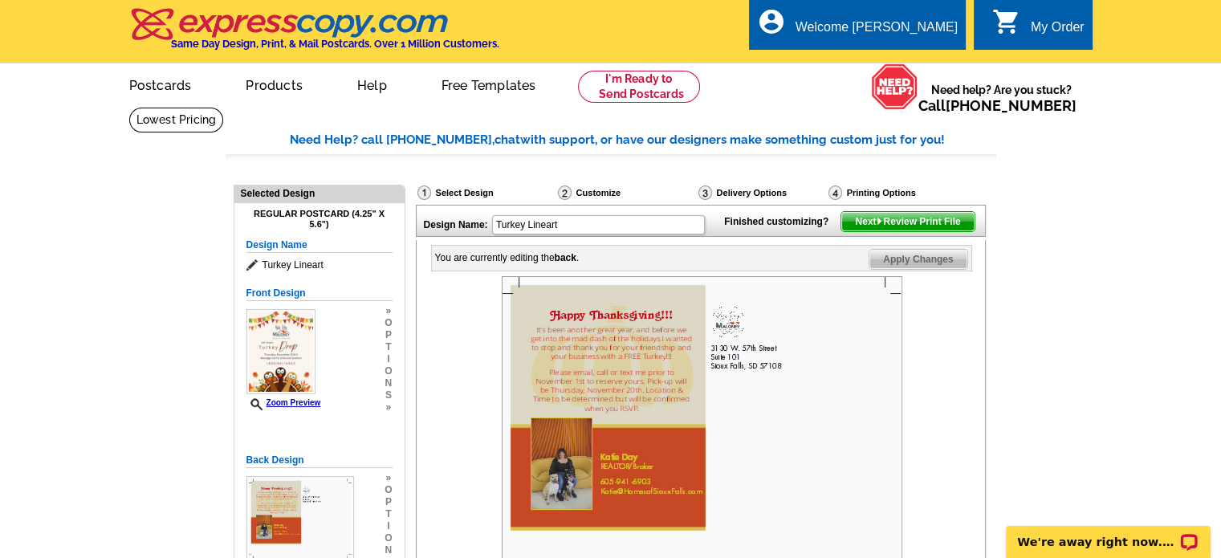
click at [804, 388] on img at bounding box center [702, 432] width 401 height 312
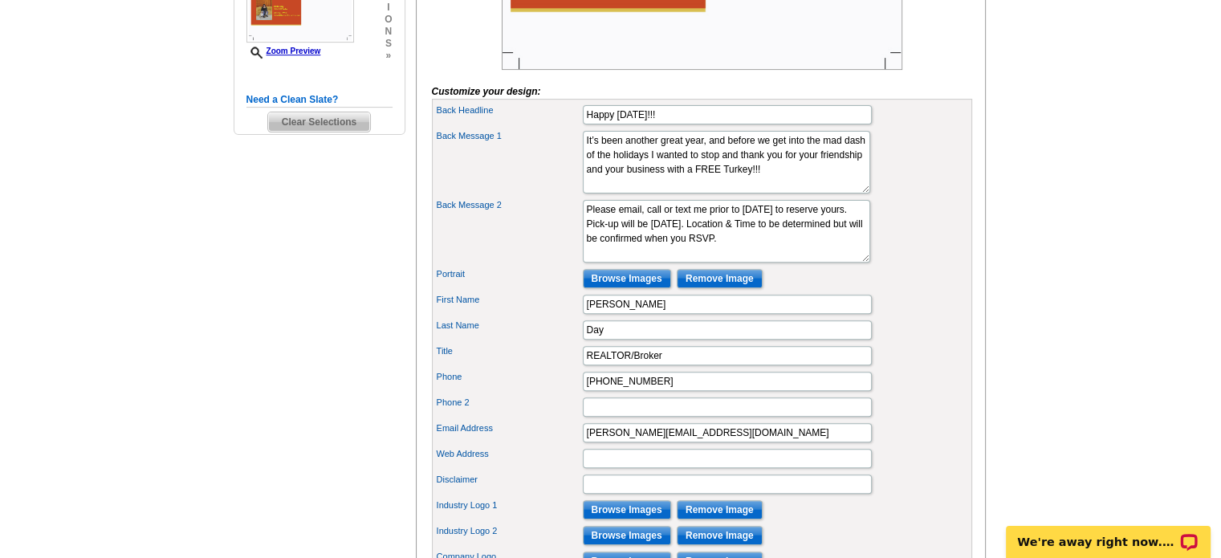
scroll to position [519, 0]
click at [623, 467] on input "w" at bounding box center [727, 457] width 289 height 19
type input "www.HomesofSiouxFalls.com"
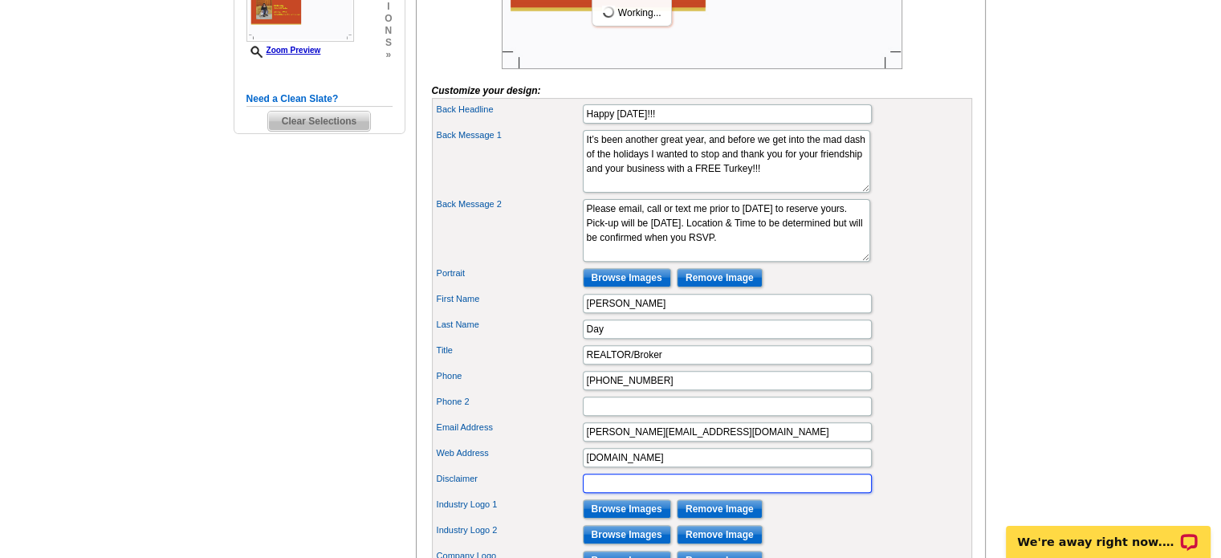
click at [610, 493] on input "Disclaimer" at bounding box center [727, 483] width 289 height 19
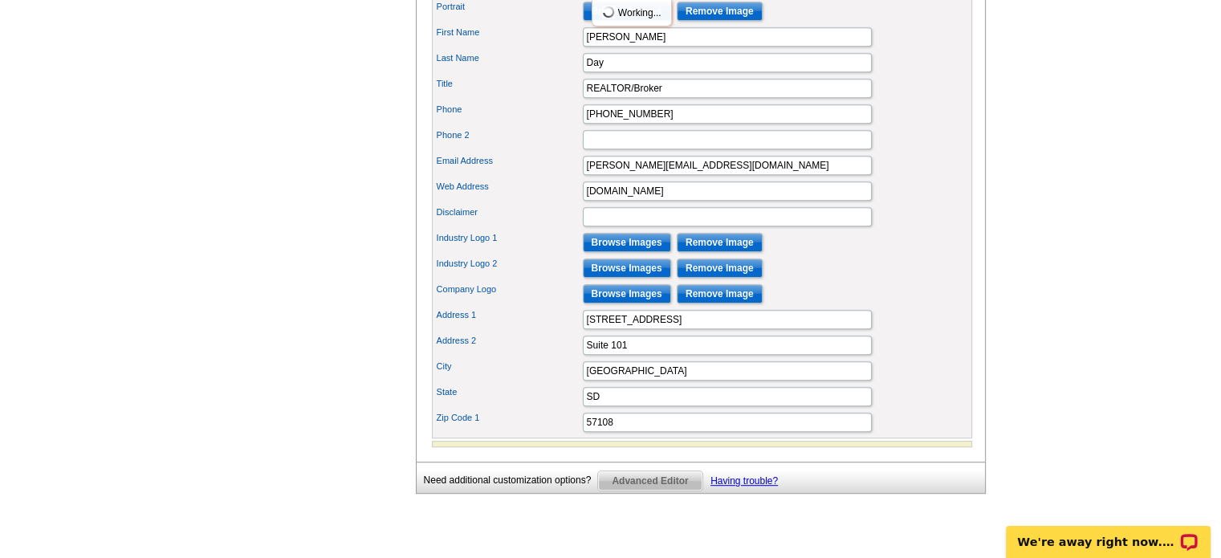
click at [610, 490] on span "Advanced Editor" at bounding box center [650, 480] width 104 height 19
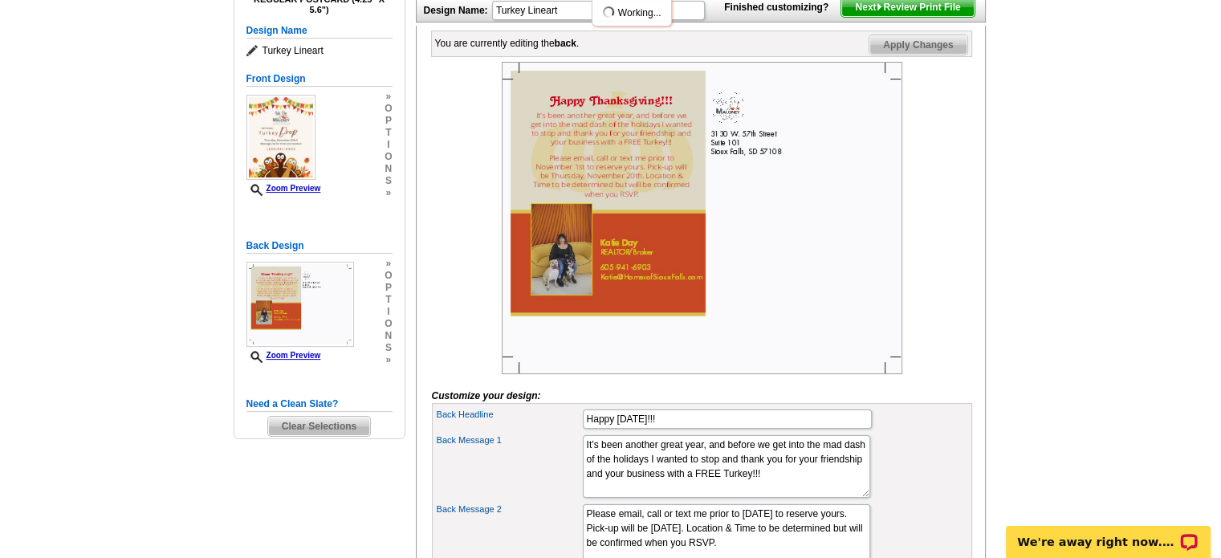
scroll to position [180, 0]
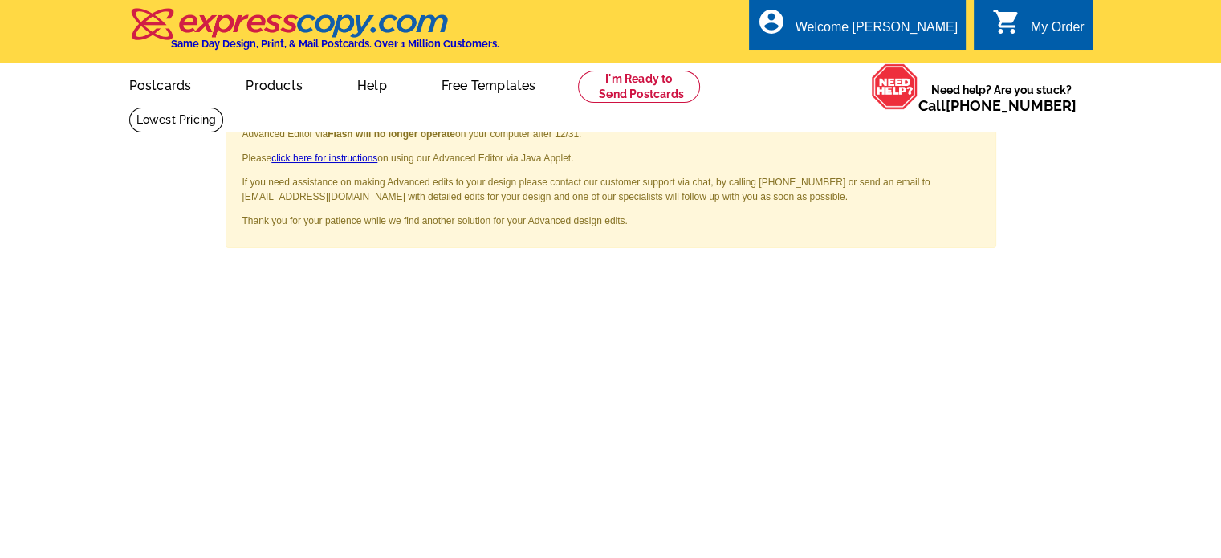
click at [944, 82] on span "Need help? Are you stuck? Call [PHONE_NUMBER]" at bounding box center [1001, 98] width 166 height 32
click at [973, 124] on span "×" at bounding box center [972, 127] width 11 height 22
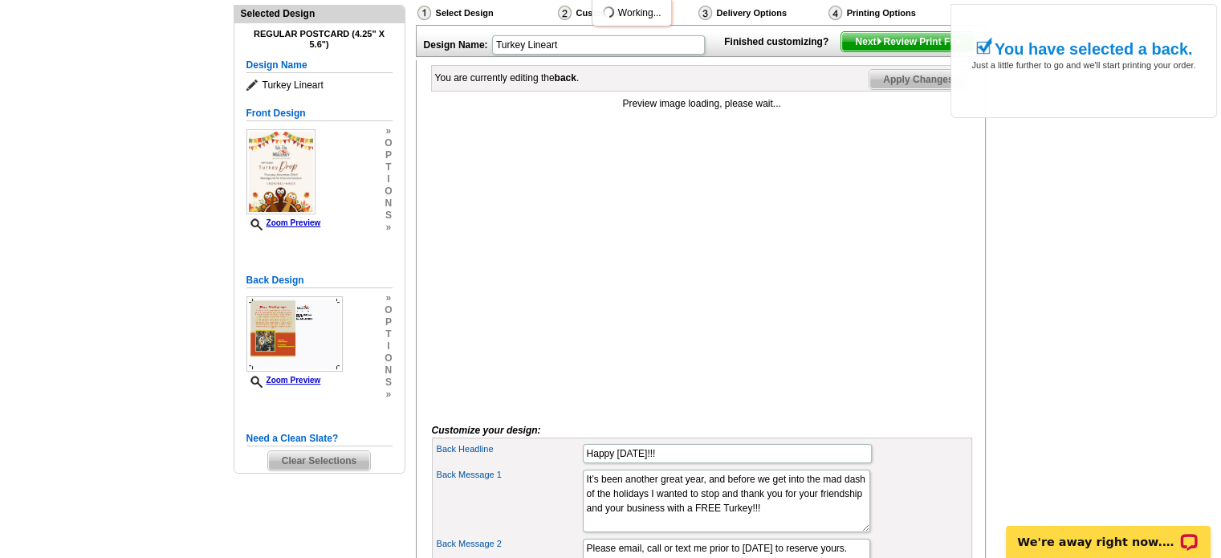
click at [907, 89] on span "Apply Changes" at bounding box center [917, 79] width 97 height 19
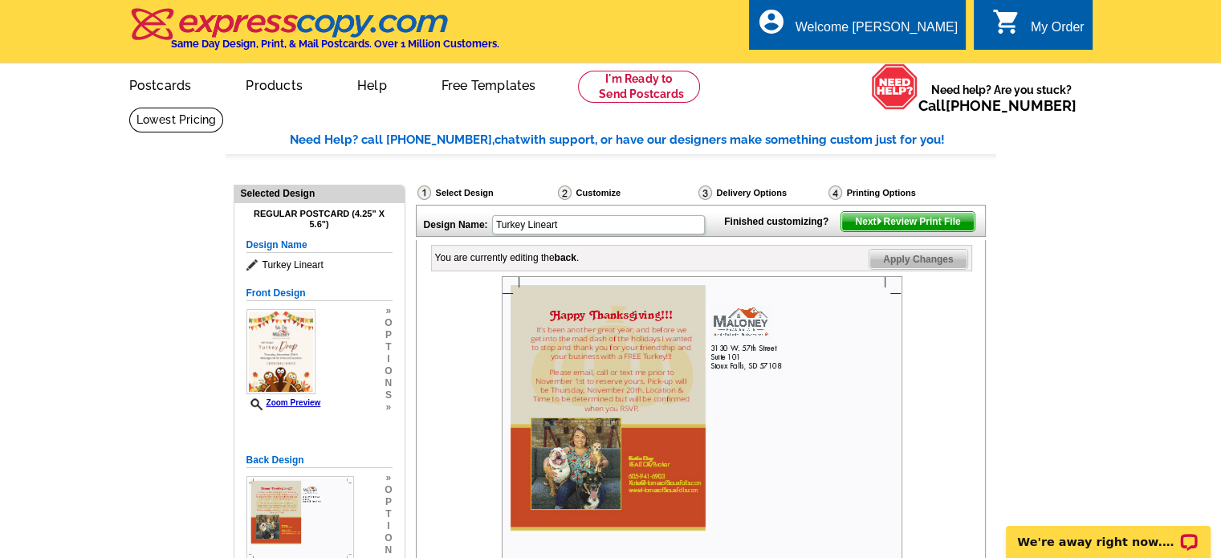
click at [917, 231] on span "Next Review Print File" at bounding box center [907, 221] width 132 height 19
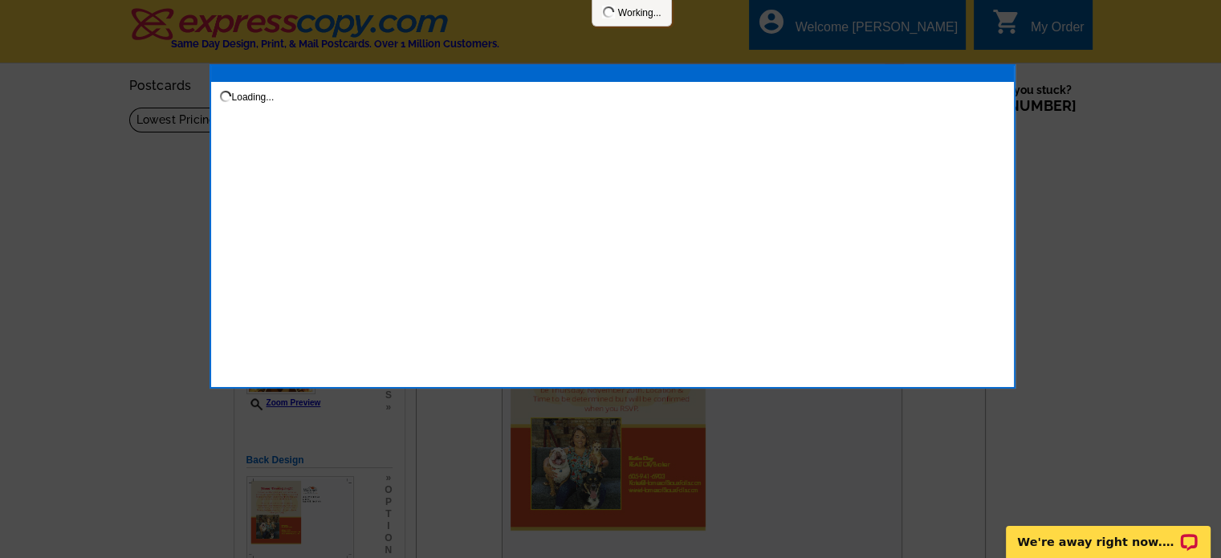
click at [917, 253] on div "Loading..." at bounding box center [613, 226] width 806 height 324
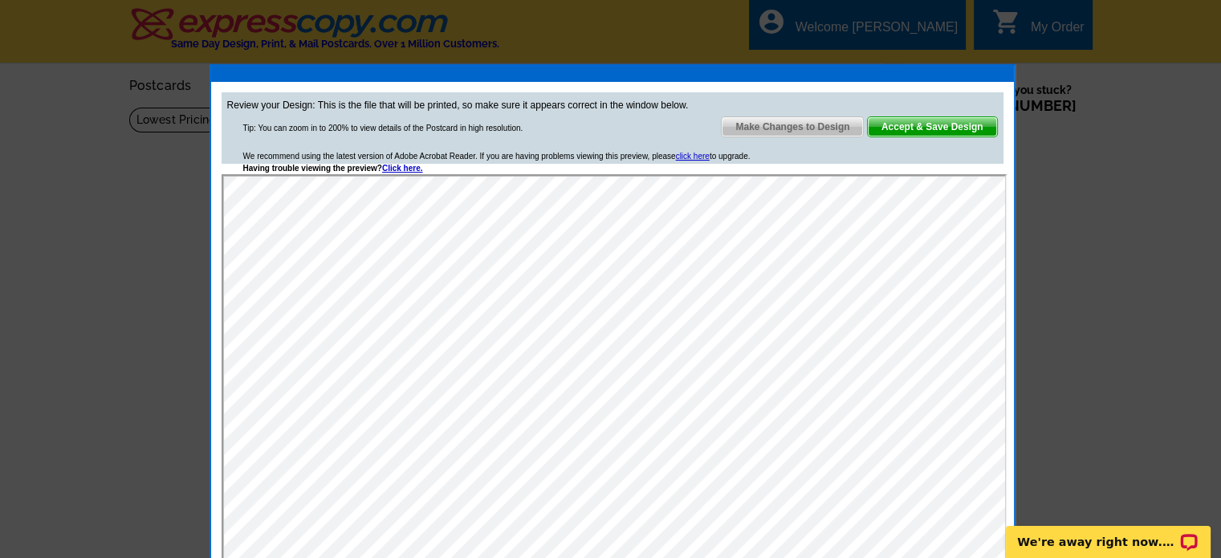
click at [828, 131] on span "Make Changes to Design" at bounding box center [792, 126] width 141 height 19
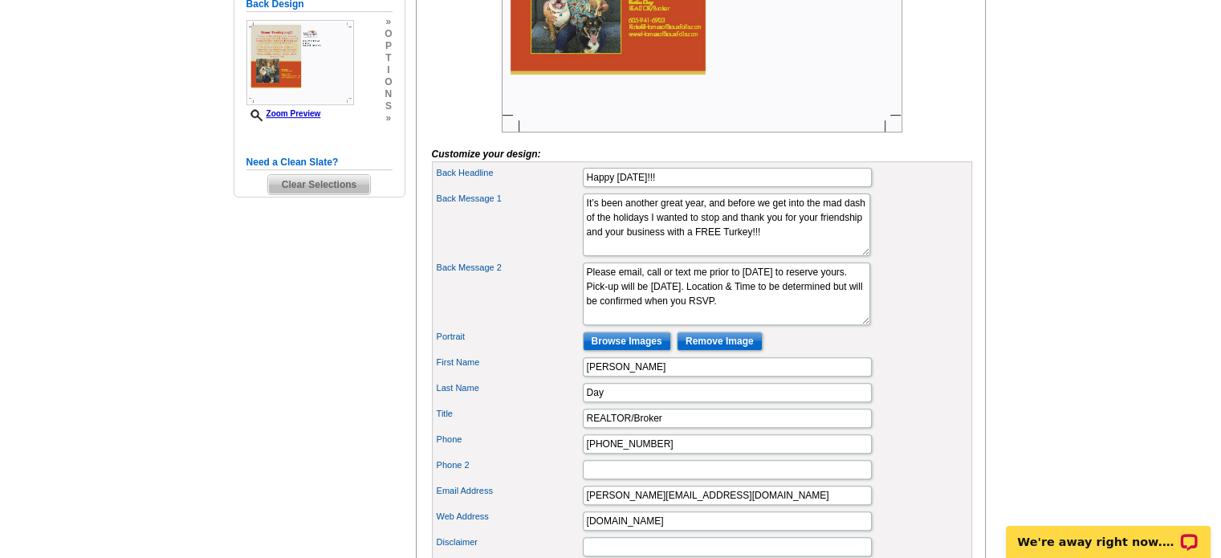
scroll to position [458, 0]
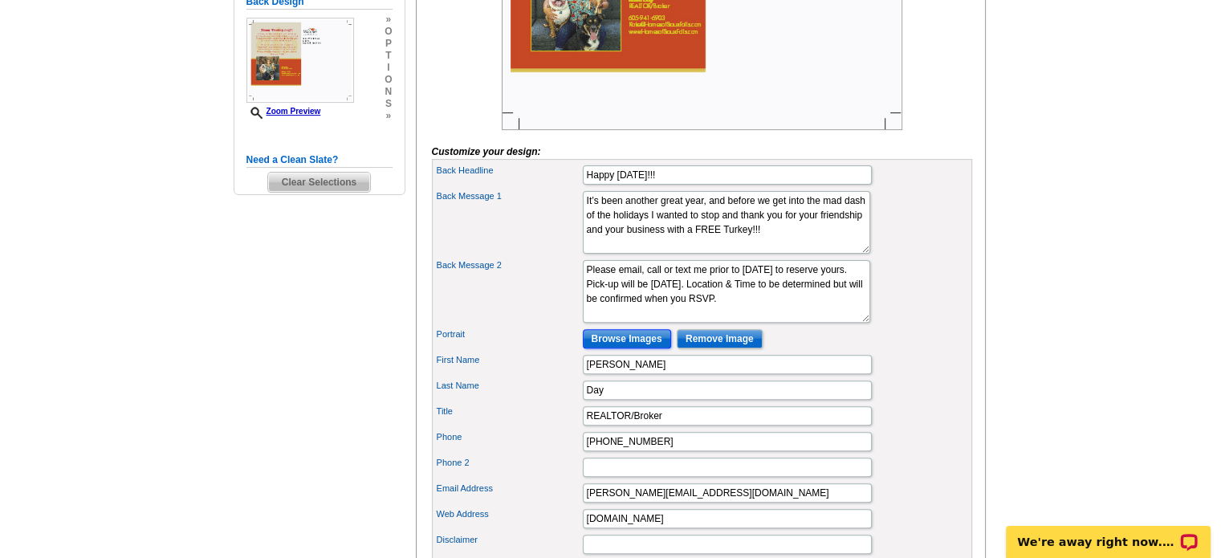
click at [633, 348] on input "Browse Images" at bounding box center [627, 338] width 88 height 19
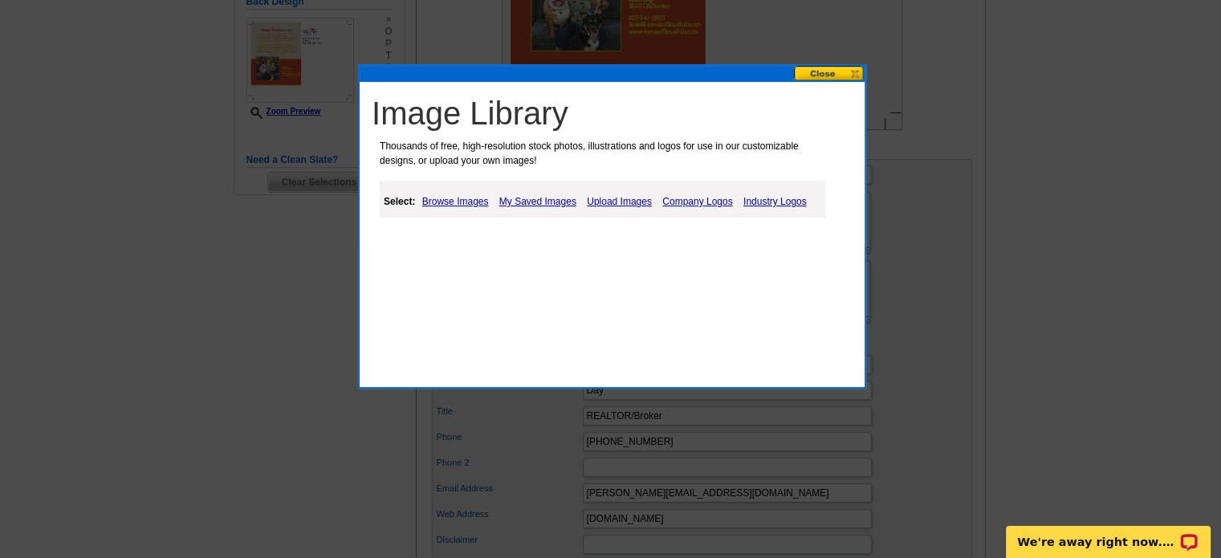
click at [472, 199] on link "Browse Images" at bounding box center [455, 201] width 75 height 19
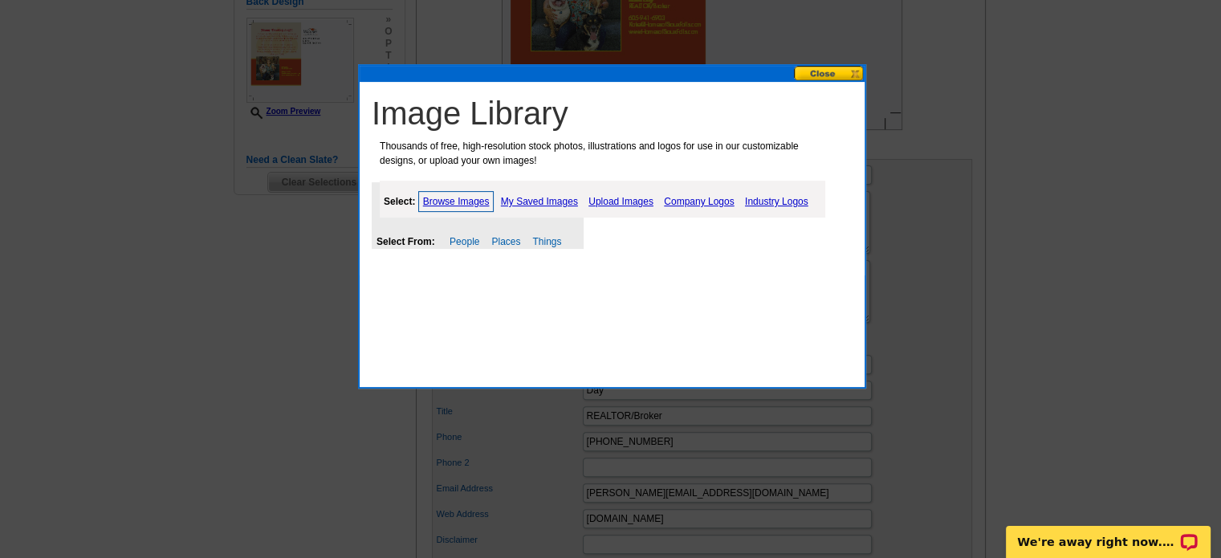
click at [542, 198] on link "My Saved Images" at bounding box center [539, 201] width 85 height 19
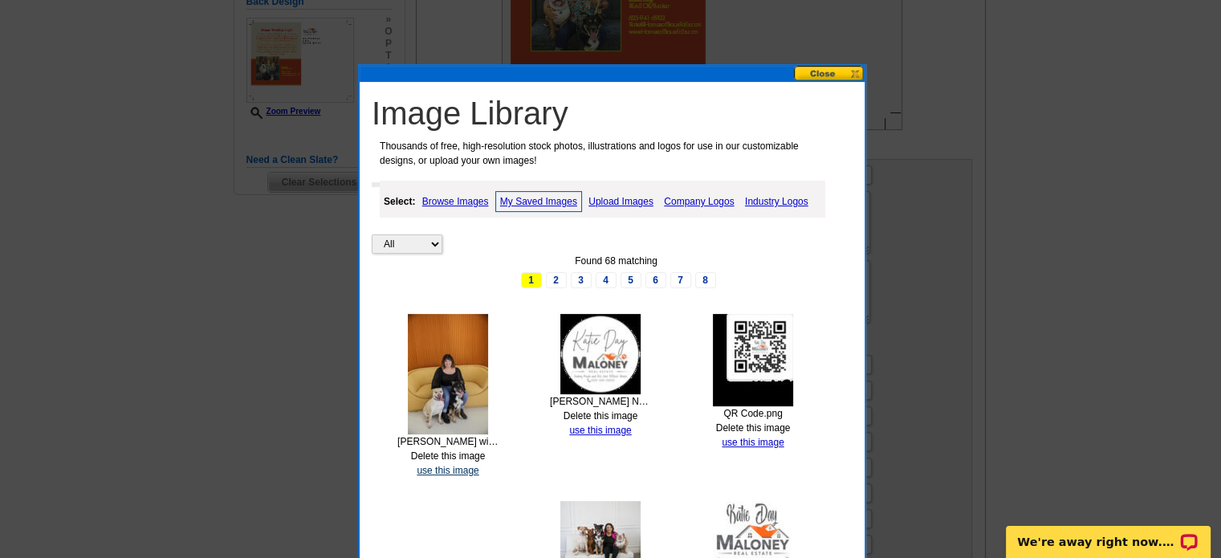
click at [448, 466] on link "use this image" at bounding box center [448, 470] width 62 height 11
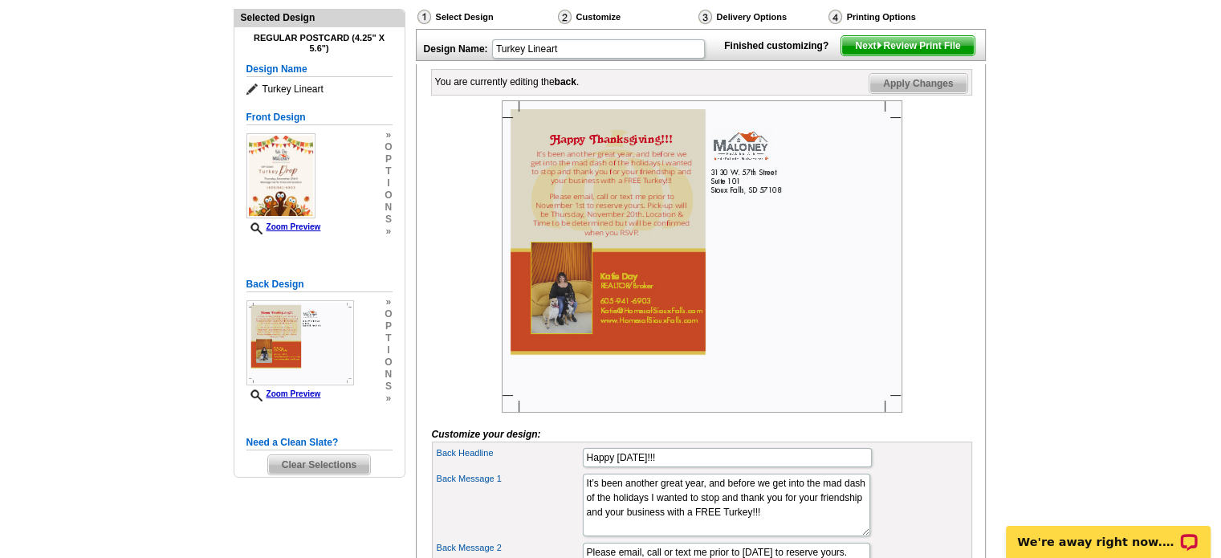
scroll to position [175, 0]
click at [921, 56] on span "Next Review Print File" at bounding box center [907, 46] width 132 height 19
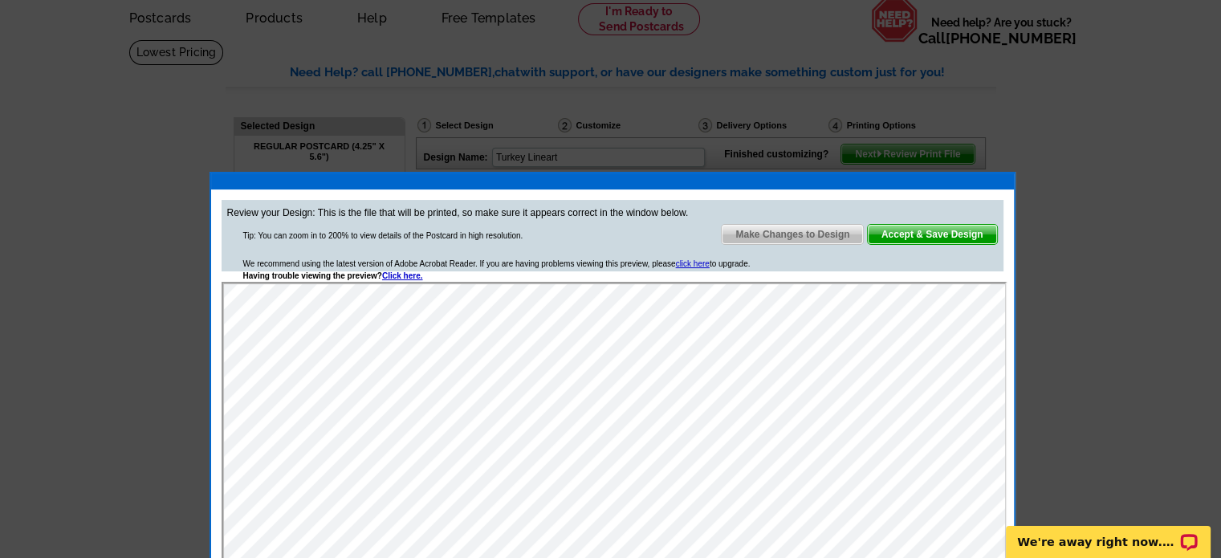
scroll to position [67, 0]
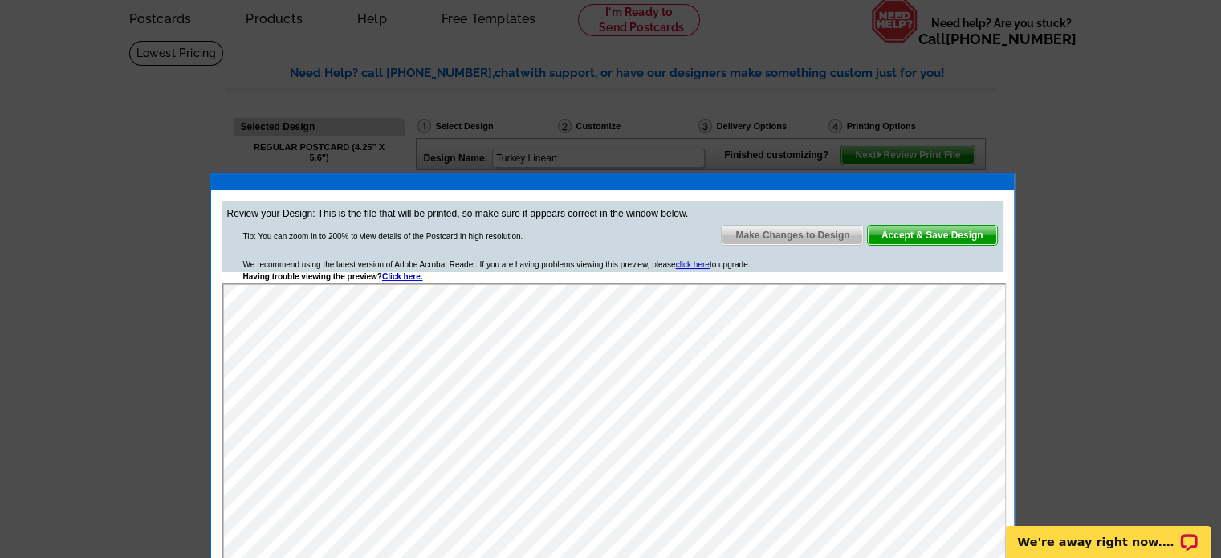
click at [937, 234] on span "Accept & Save Design" at bounding box center [932, 235] width 129 height 19
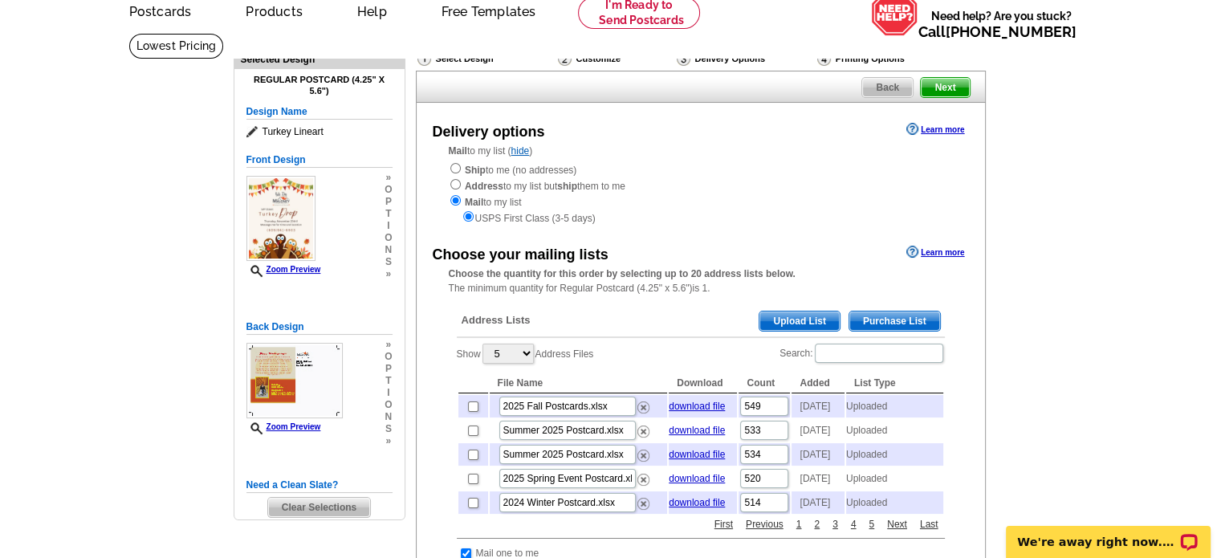
scroll to position [96, 0]
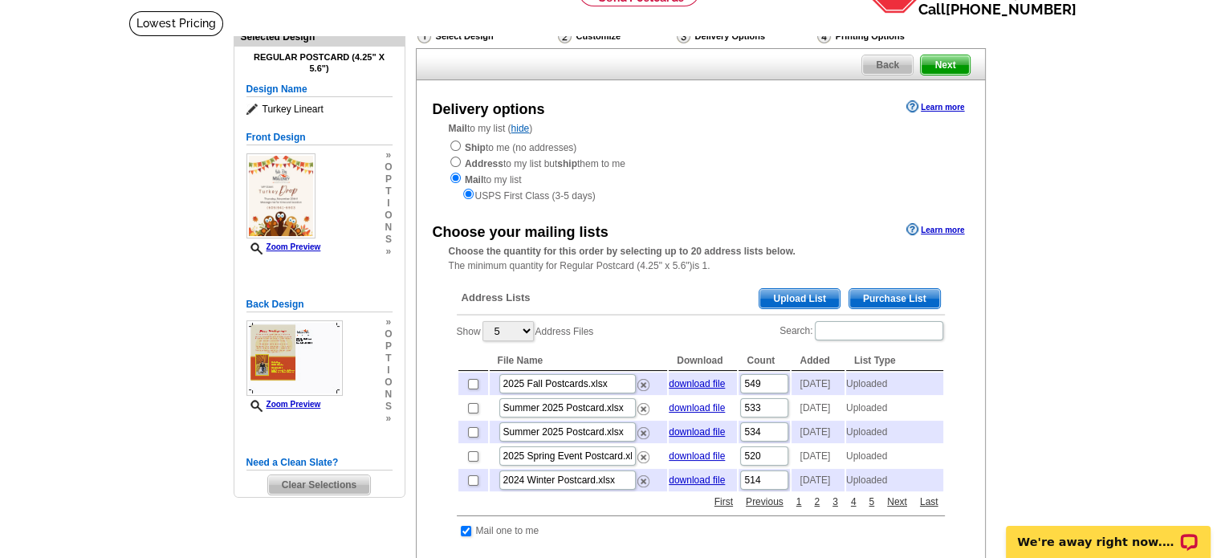
click at [813, 303] on span "Upload List" at bounding box center [798, 298] width 79 height 19
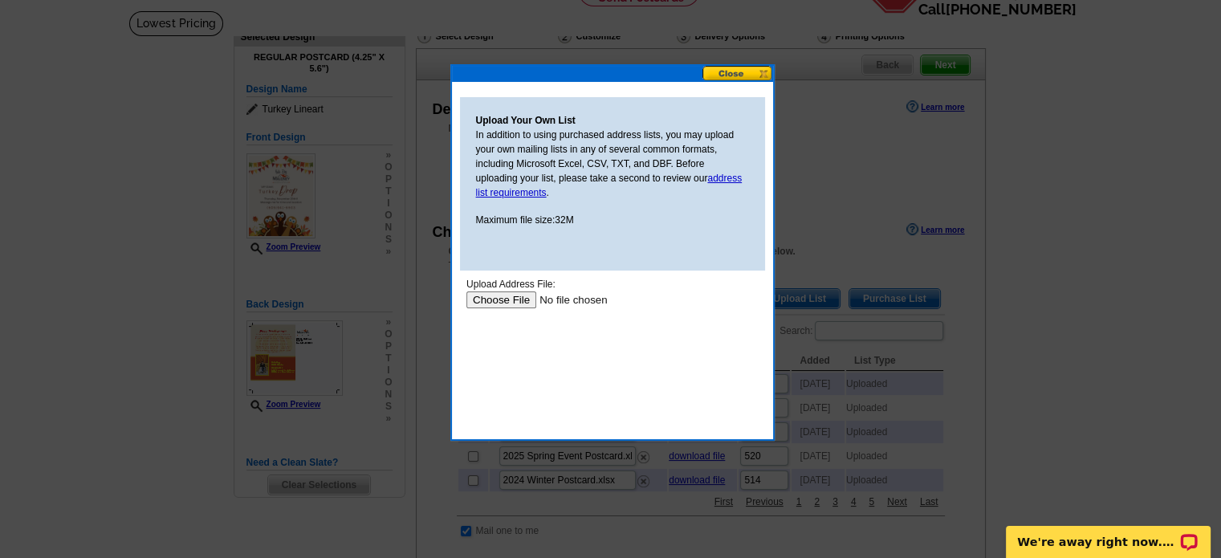
scroll to position [0, 0]
click at [519, 299] on input "file" at bounding box center [567, 299] width 203 height 17
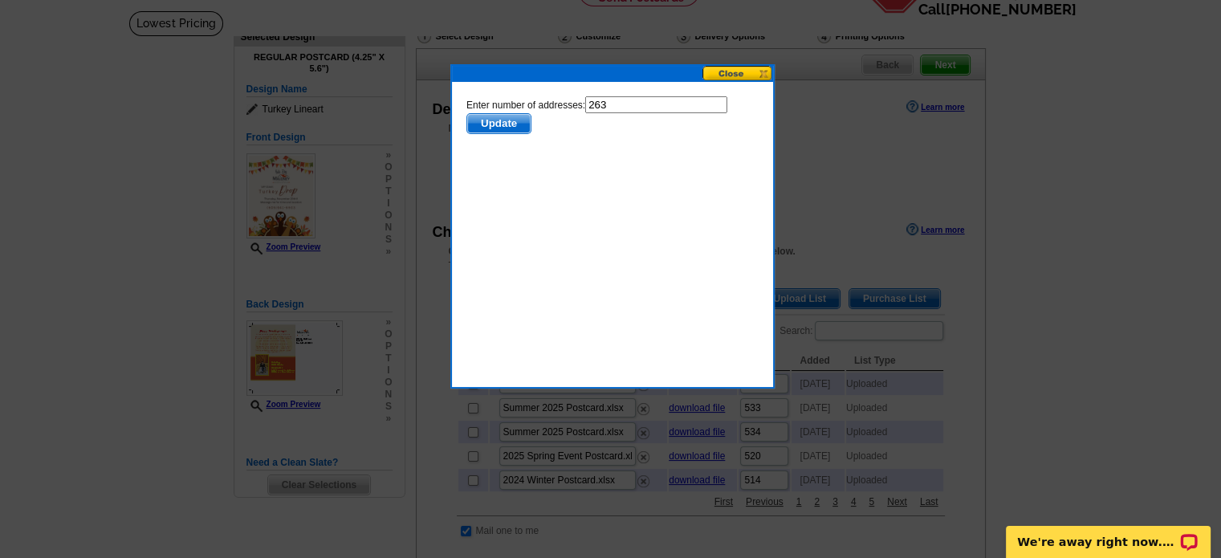
click at [510, 123] on span "Update" at bounding box center [497, 123] width 63 height 19
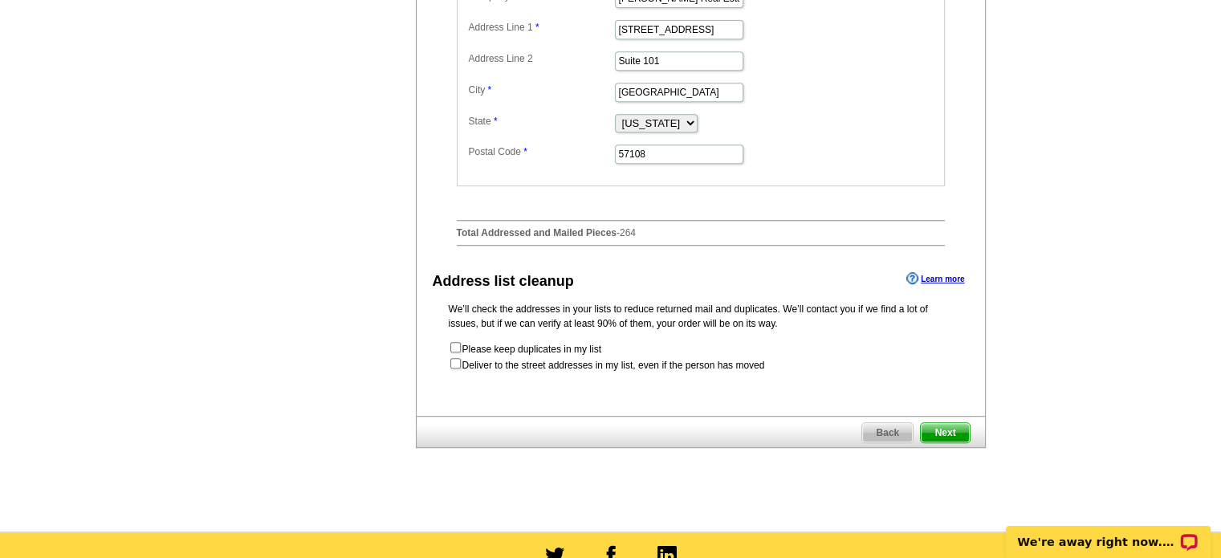
scroll to position [727, 0]
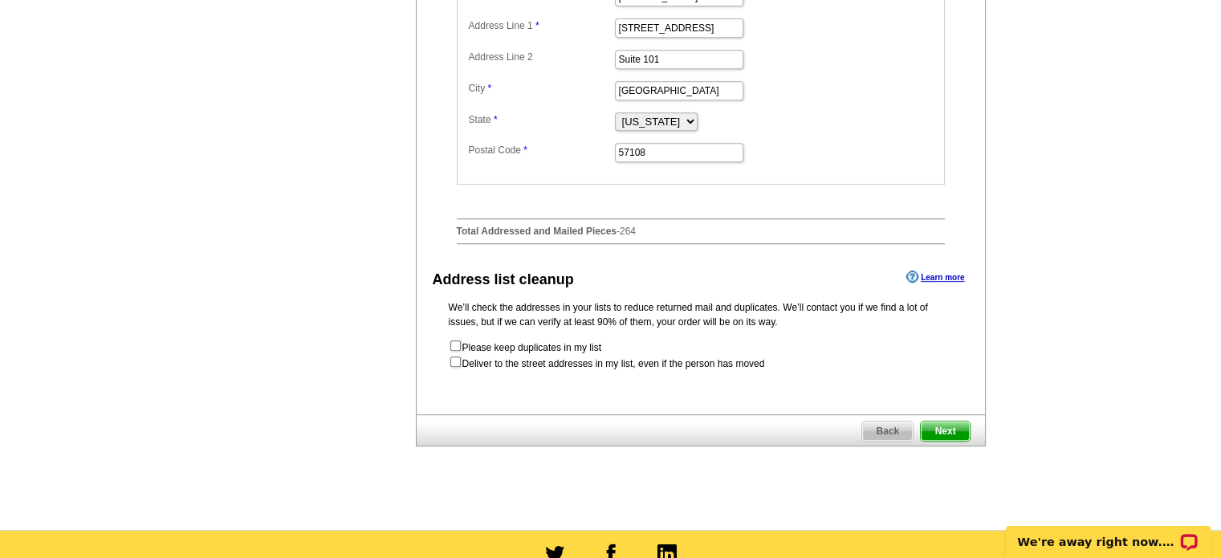
click at [938, 441] on span "Next" at bounding box center [945, 430] width 48 height 19
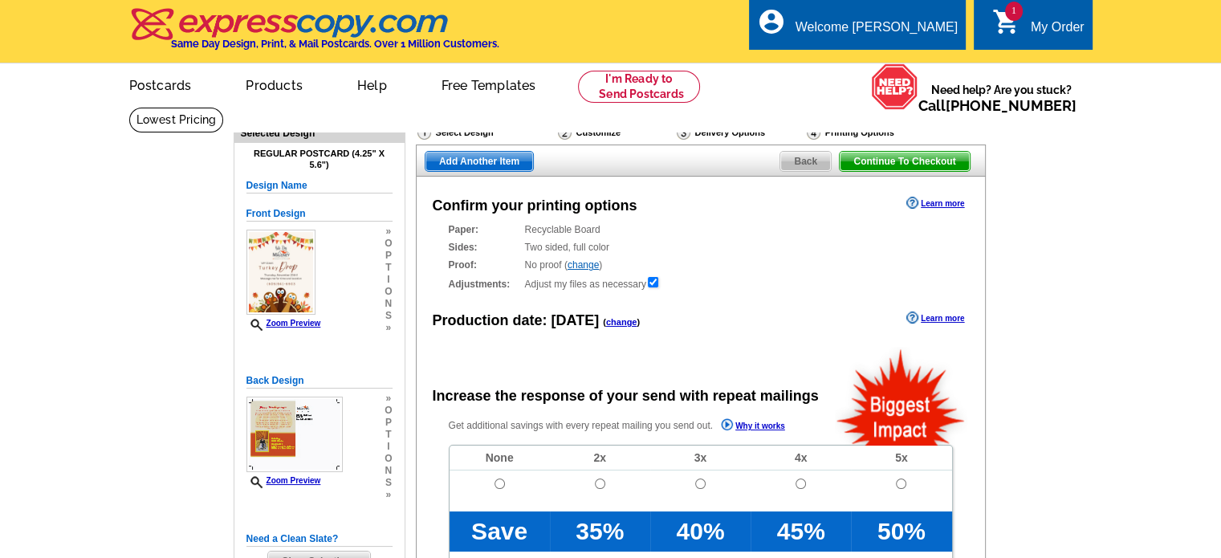
radio input "false"
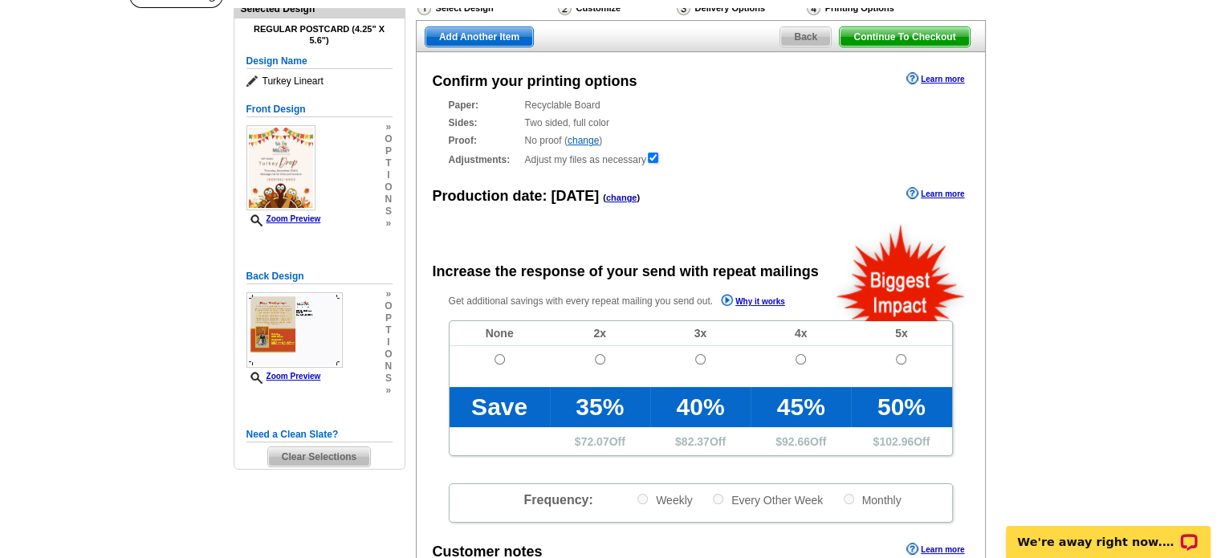
scroll to position [125, 0]
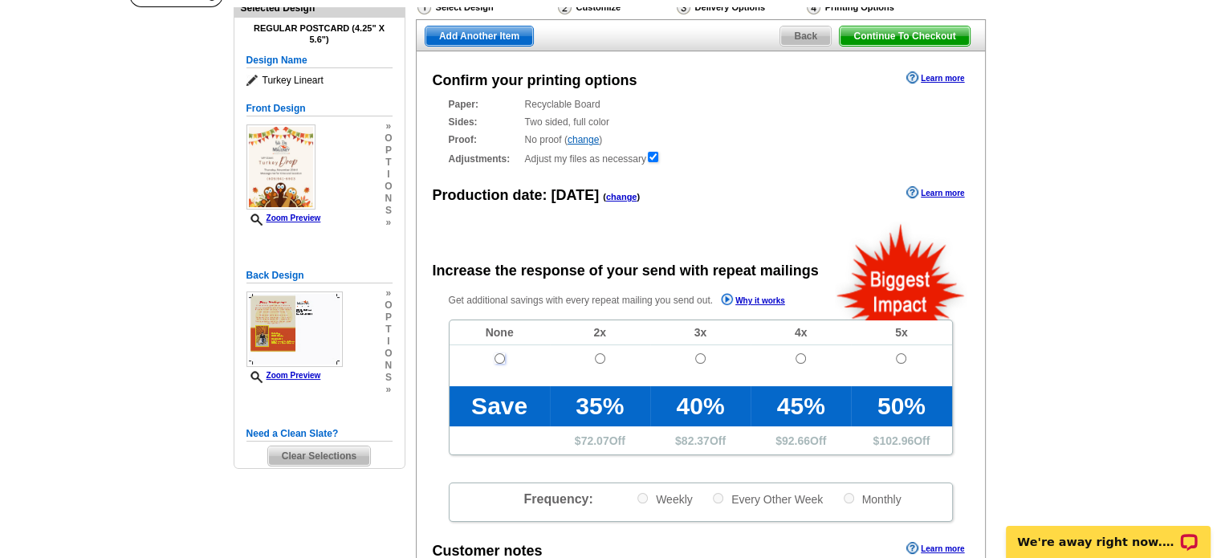
click at [499, 360] on input "radio" at bounding box center [499, 358] width 10 height 10
radio input "true"
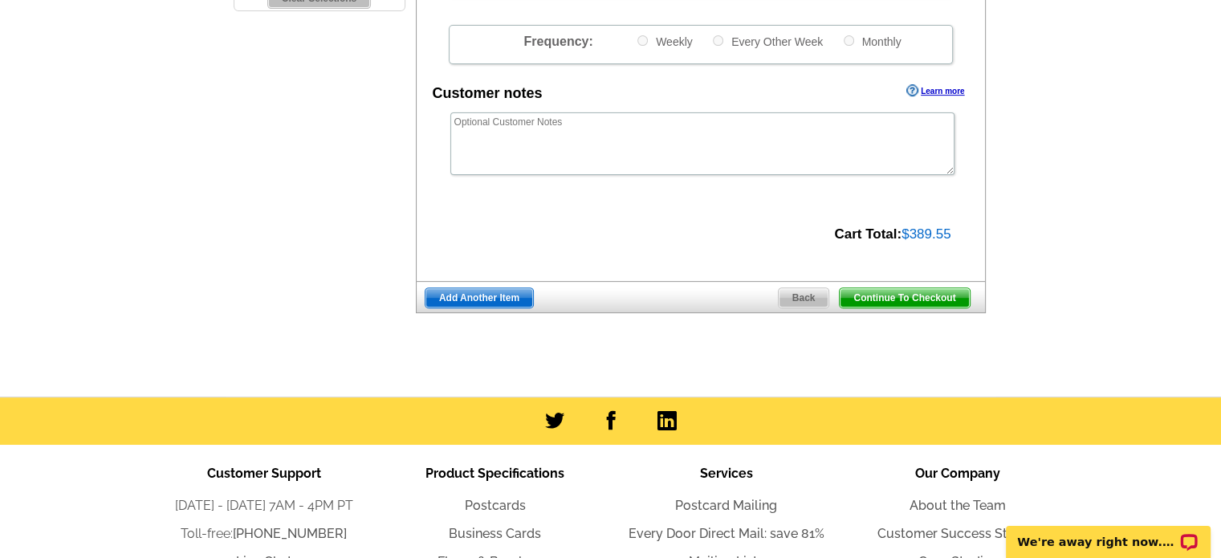
scroll to position [588, 0]
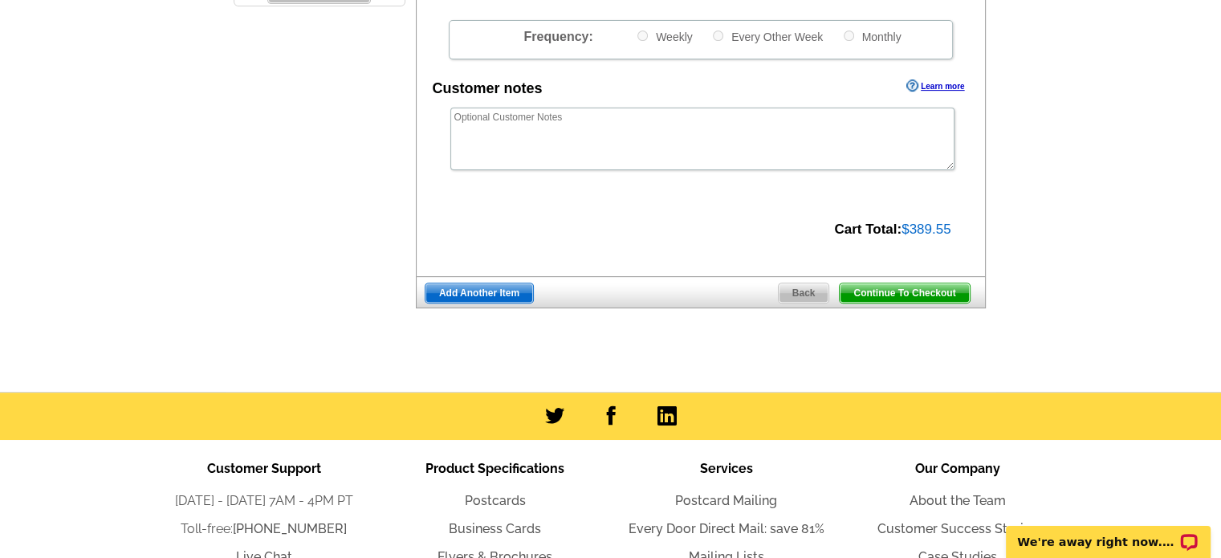
click at [897, 301] on span "Continue To Checkout" at bounding box center [904, 292] width 129 height 19
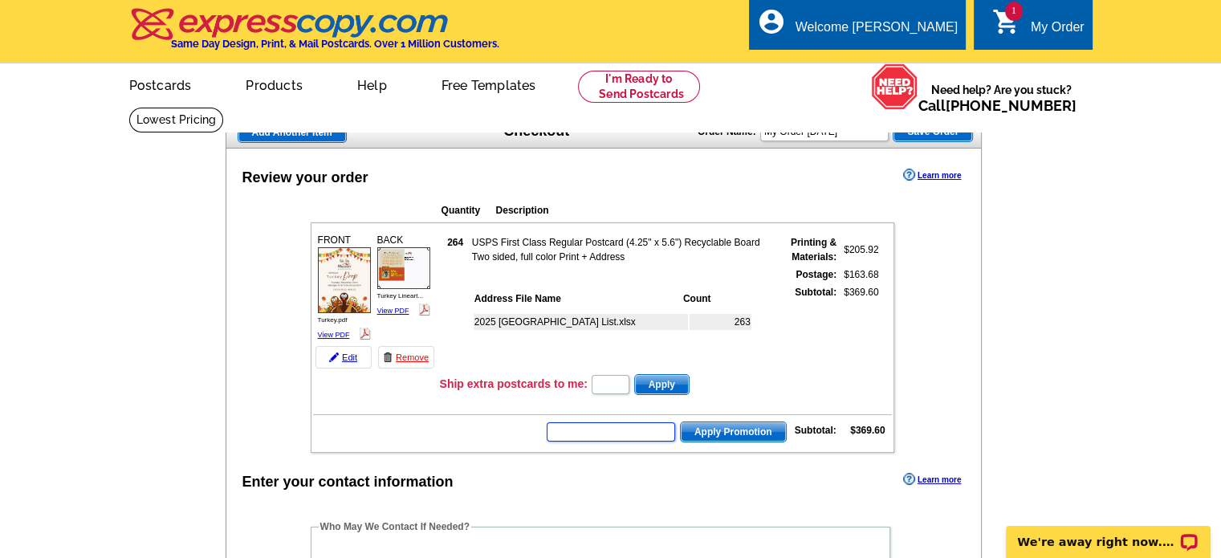
click at [649, 430] on input "text" at bounding box center [611, 431] width 128 height 19
type input "sms40m"
click at [716, 422] on span "Apply Promotion" at bounding box center [733, 431] width 105 height 19
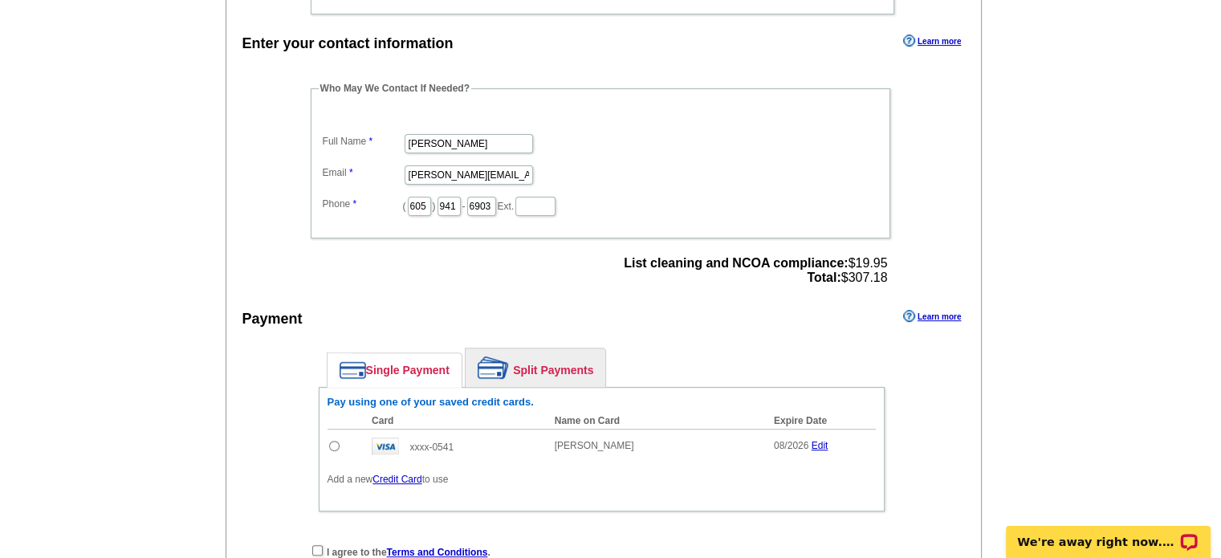
scroll to position [490, 0]
click at [335, 440] on input "radio" at bounding box center [334, 445] width 10 height 10
radio input "true"
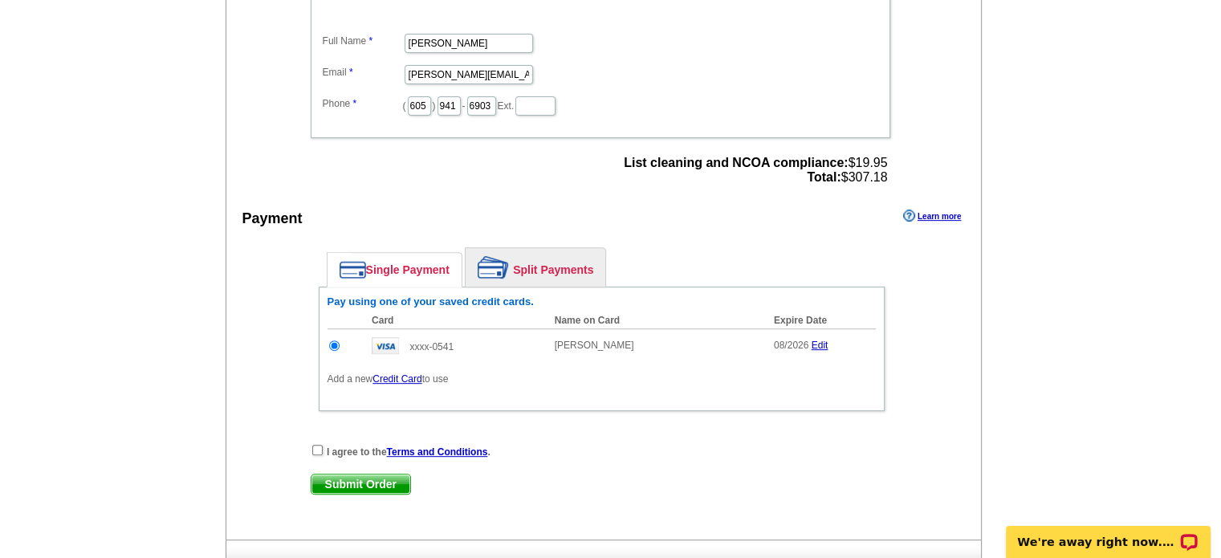
scroll to position [596, 0]
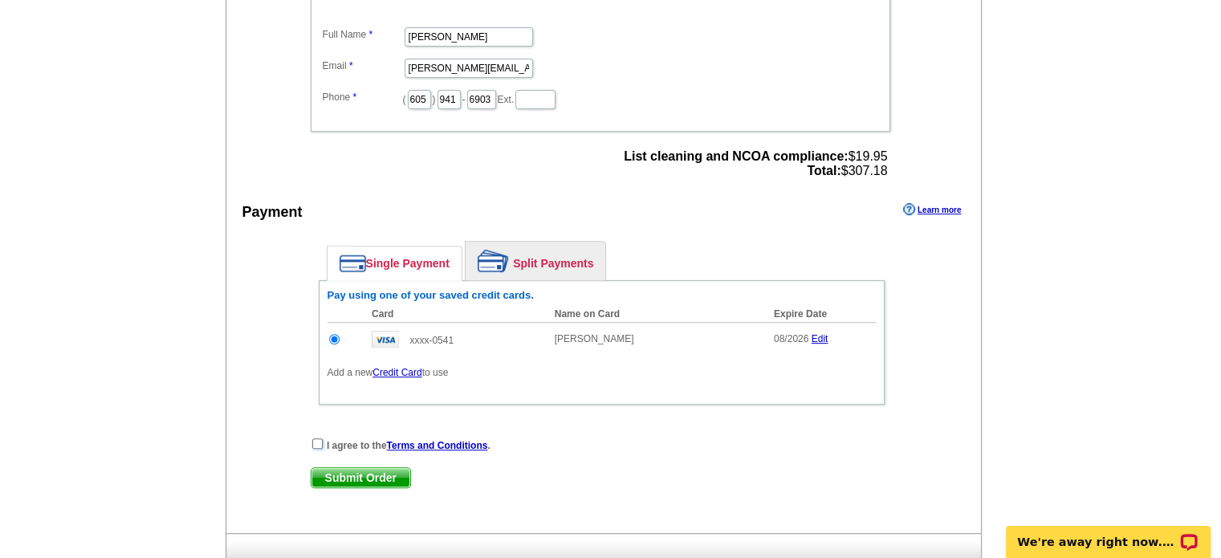
click at [314, 438] on input "checkbox" at bounding box center [317, 443] width 10 height 10
checkbox input "true"
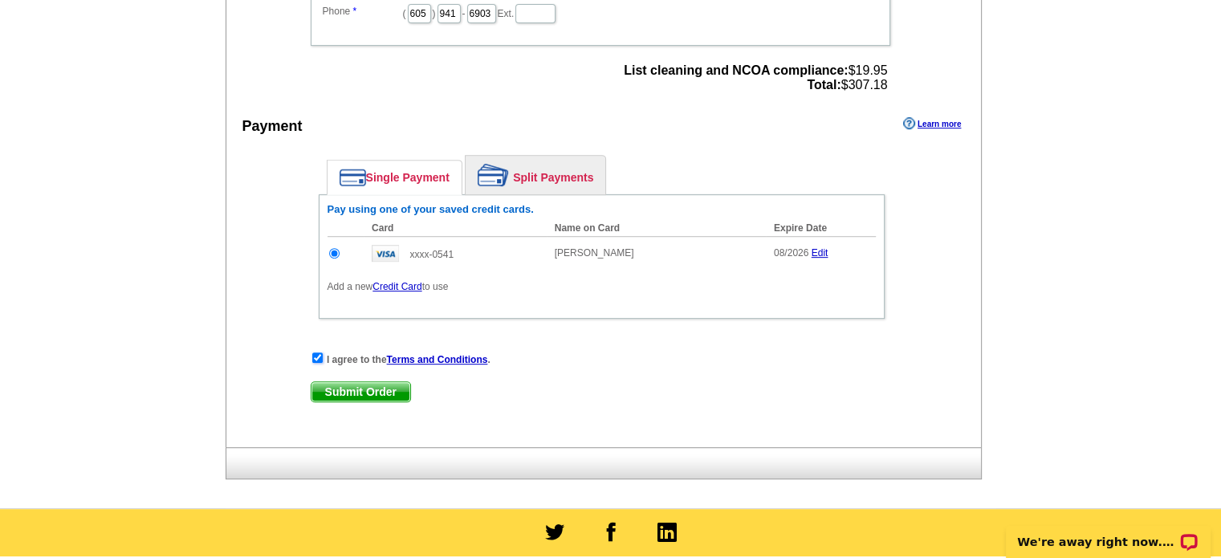
scroll to position [687, 0]
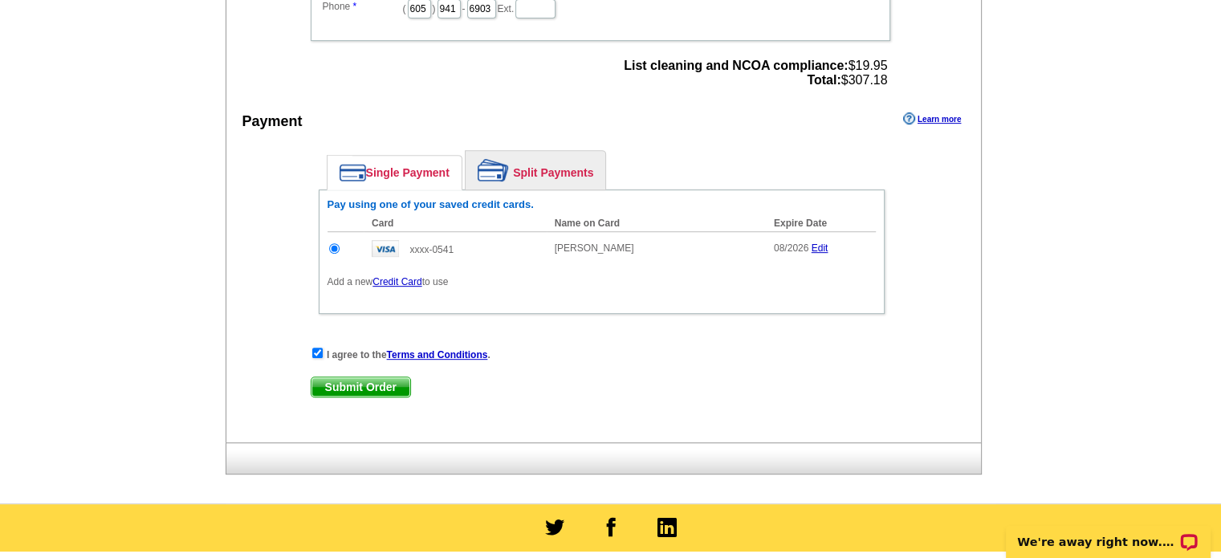
click at [393, 377] on span "Submit Order" at bounding box center [360, 386] width 99 height 19
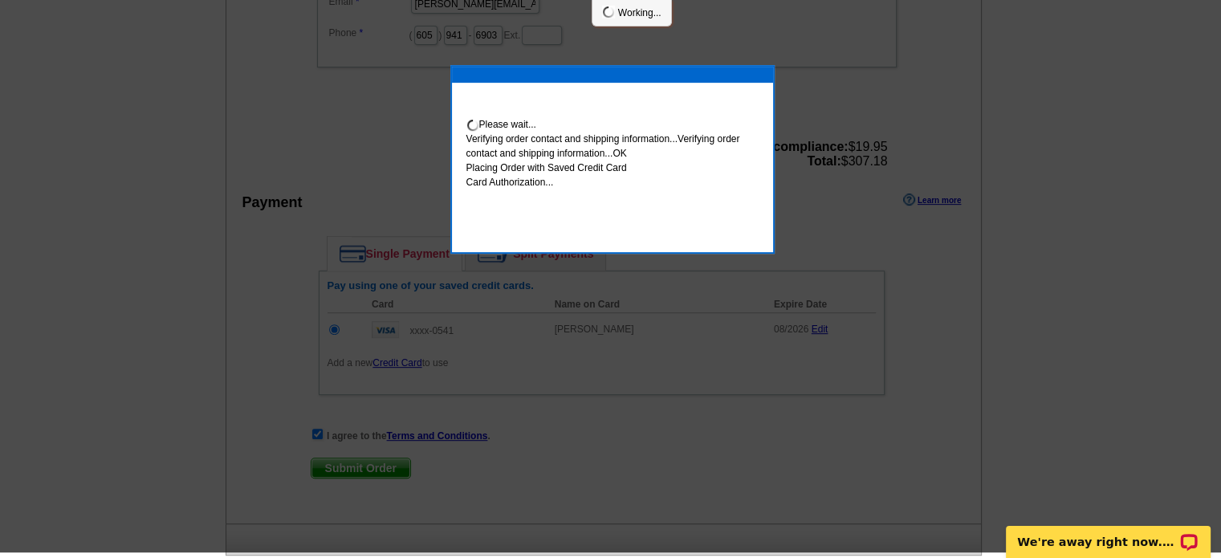
scroll to position [681, 0]
